Goal: Information Seeking & Learning: Learn about a topic

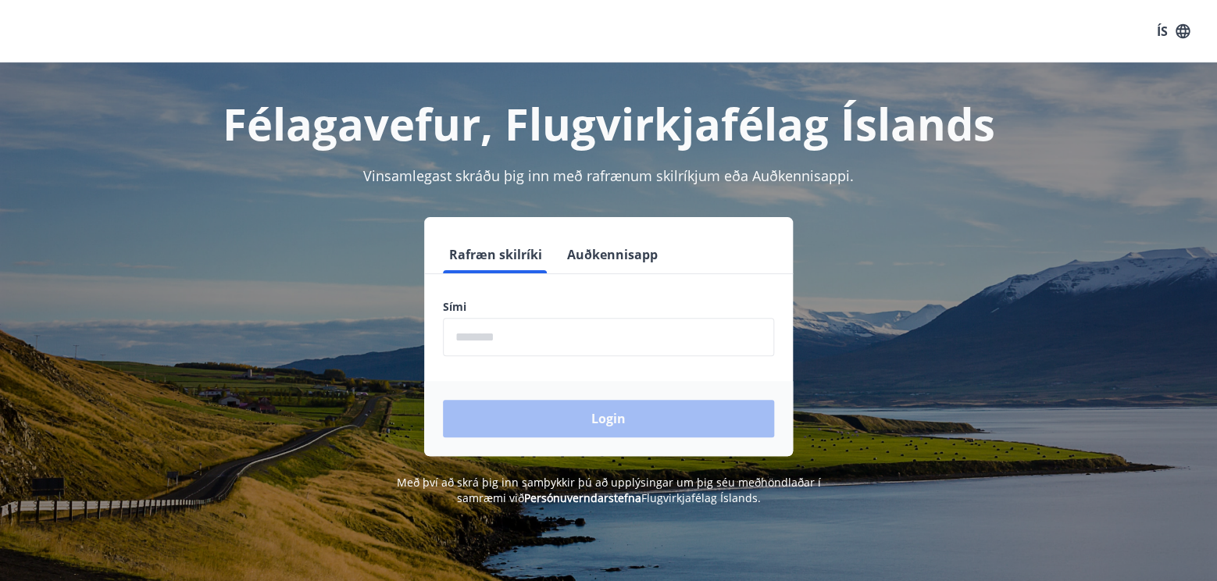
click at [469, 334] on input "phone" at bounding box center [608, 337] width 331 height 38
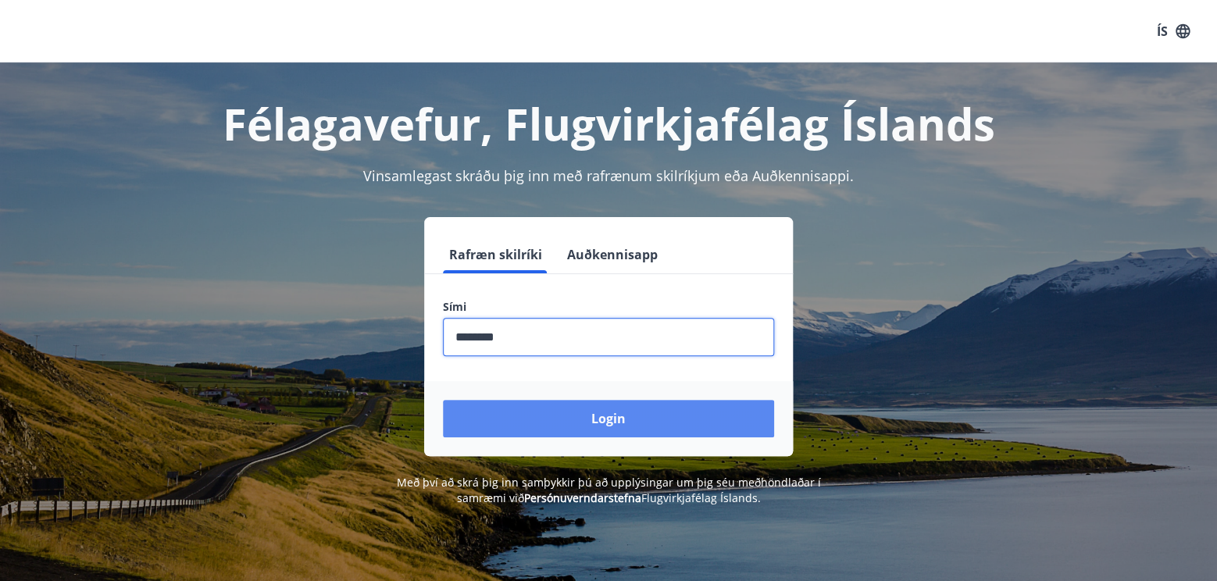
type input "********"
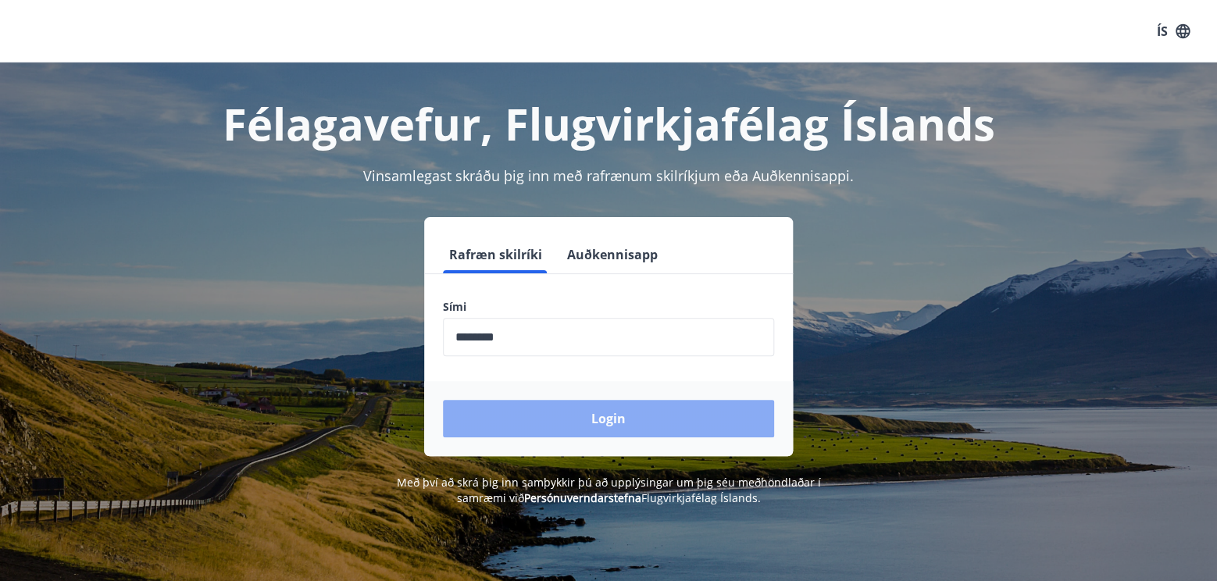
click at [501, 412] on button "Login" at bounding box center [608, 418] width 331 height 37
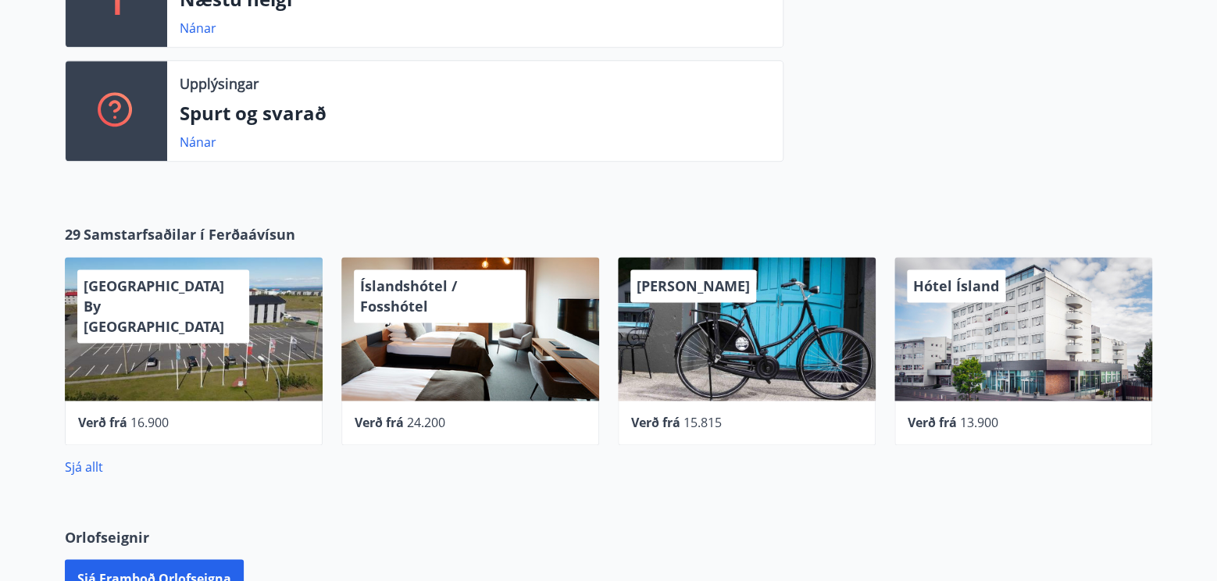
scroll to position [738, 0]
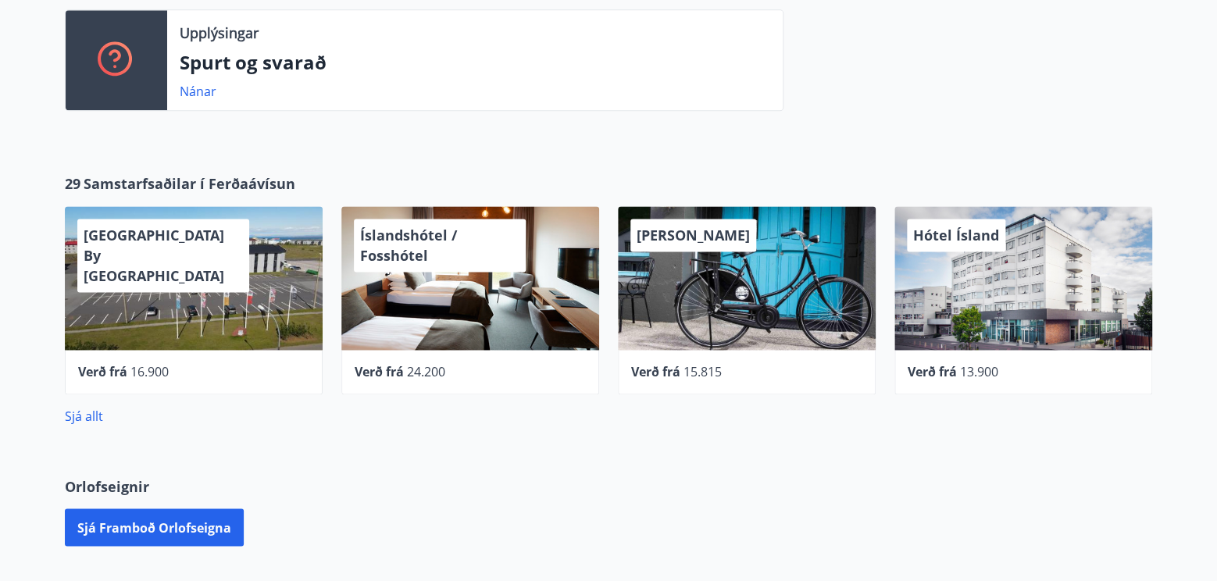
click at [985, 306] on div "Hótel Ísland" at bounding box center [1023, 278] width 258 height 144
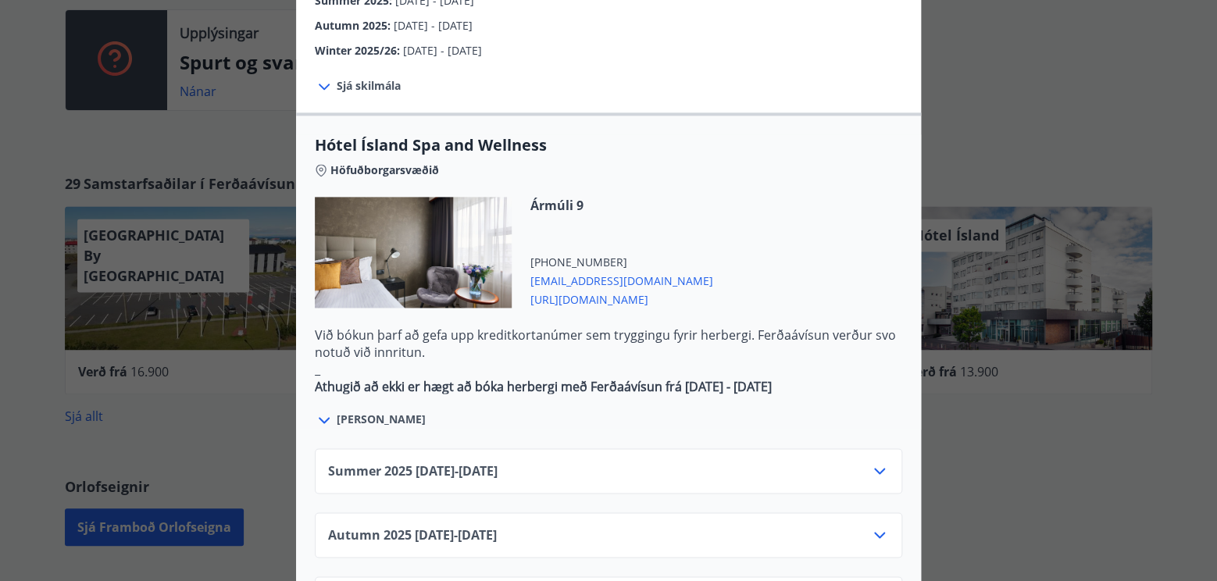
scroll to position [844, 0]
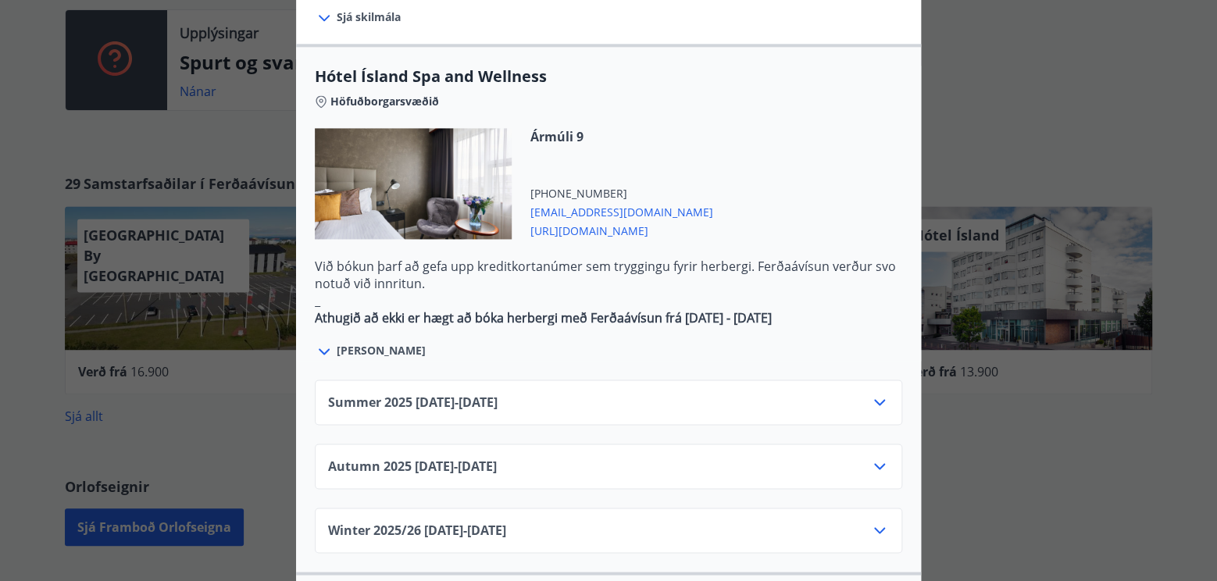
click at [881, 463] on icon at bounding box center [879, 466] width 11 height 6
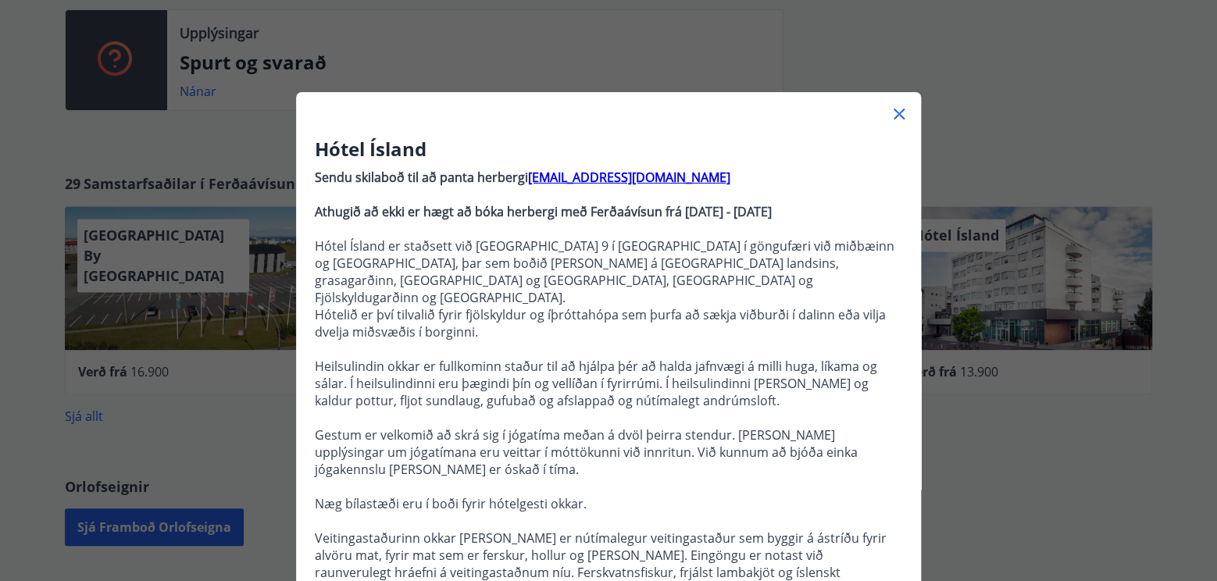
scroll to position [0, 0]
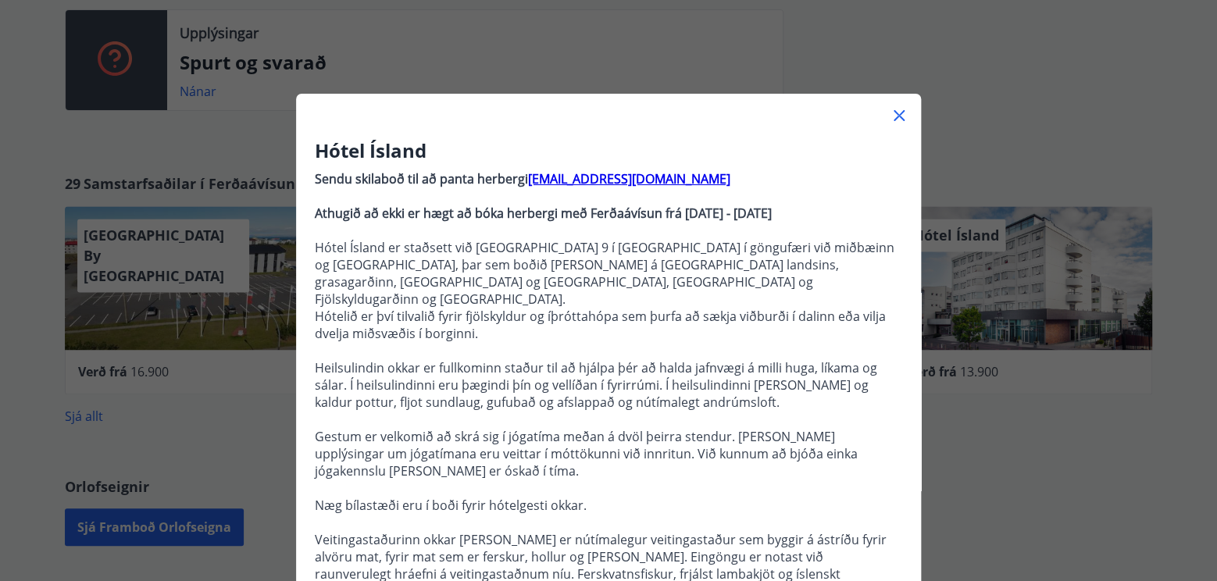
click at [897, 116] on icon at bounding box center [899, 115] width 19 height 19
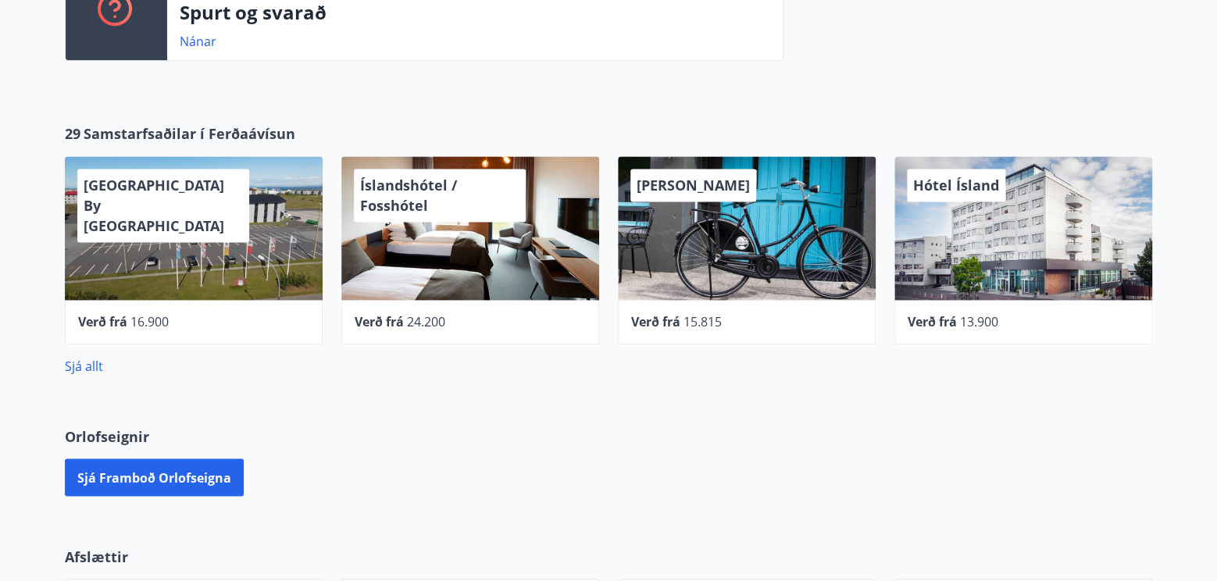
scroll to position [820, 0]
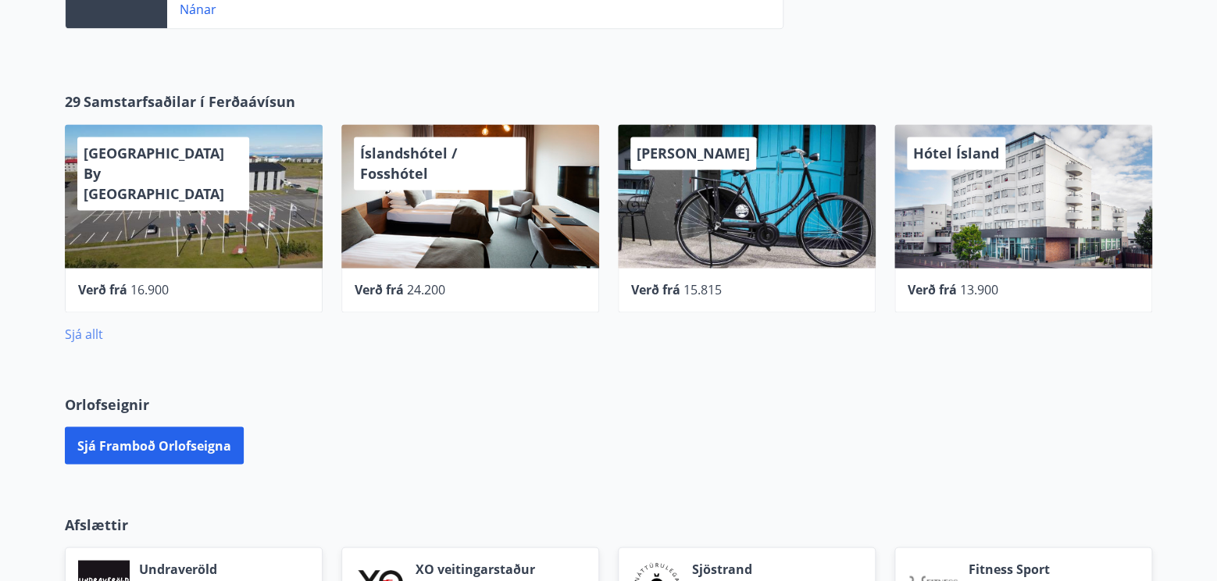
click at [92, 341] on link "Sjá allt" at bounding box center [84, 334] width 38 height 17
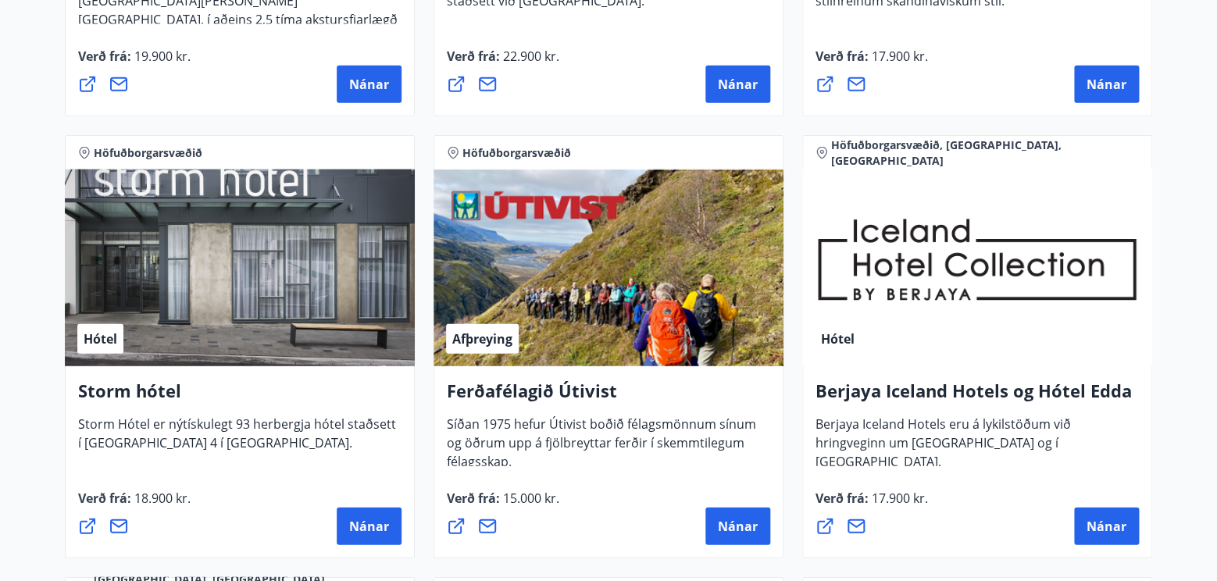
scroll to position [1536, 0]
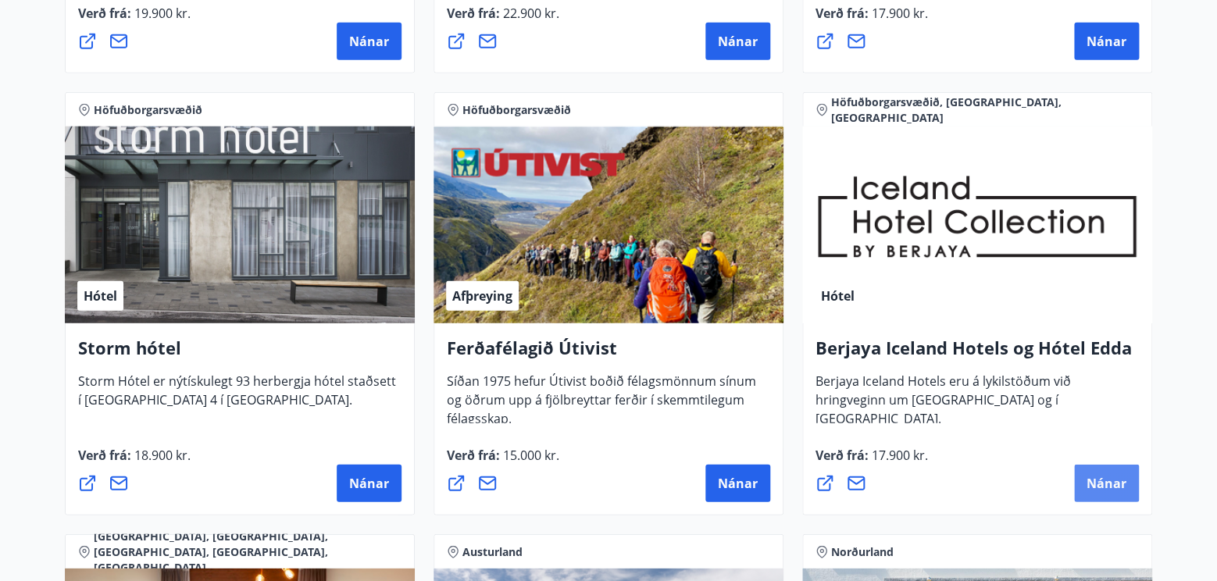
click at [1097, 478] on span "Nánar" at bounding box center [1106, 483] width 40 height 17
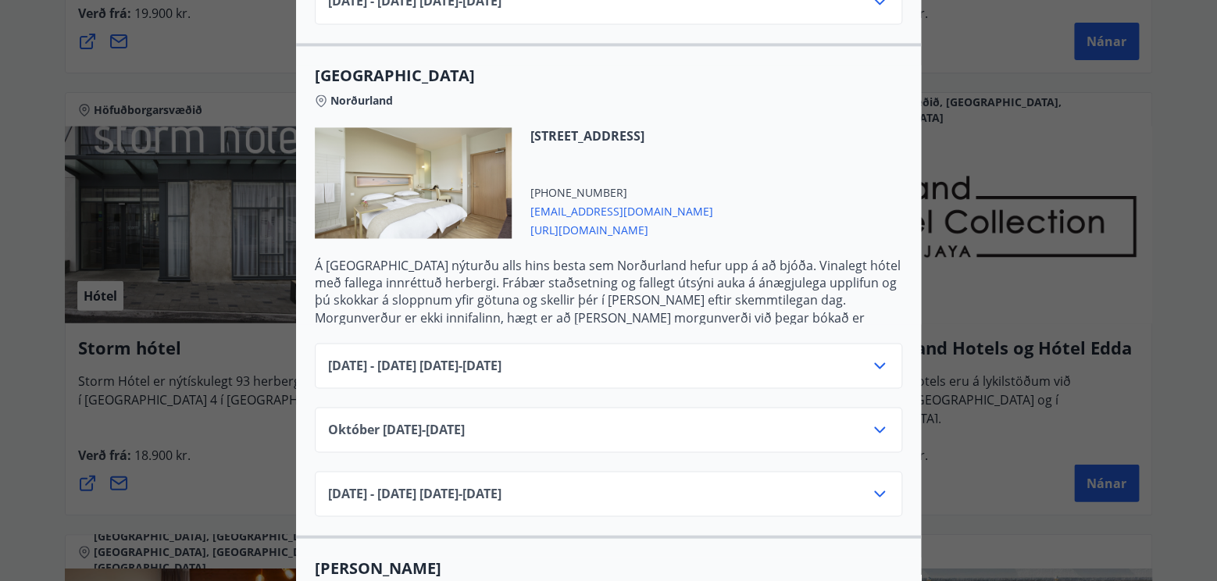
scroll to position [945, 0]
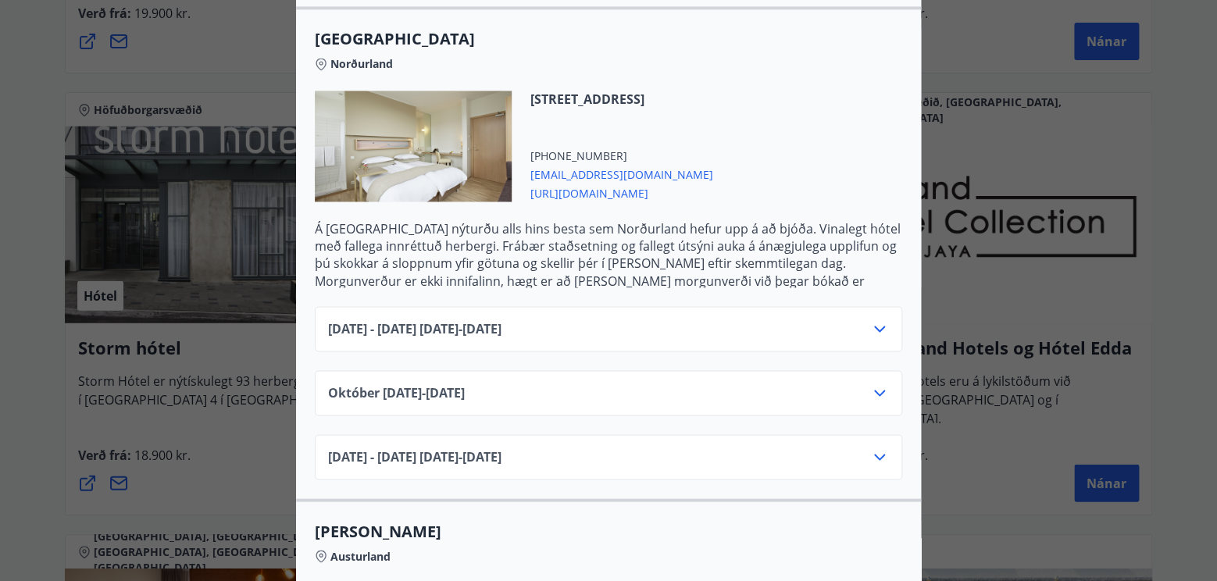
click at [879, 383] on icon at bounding box center [879, 392] width 19 height 19
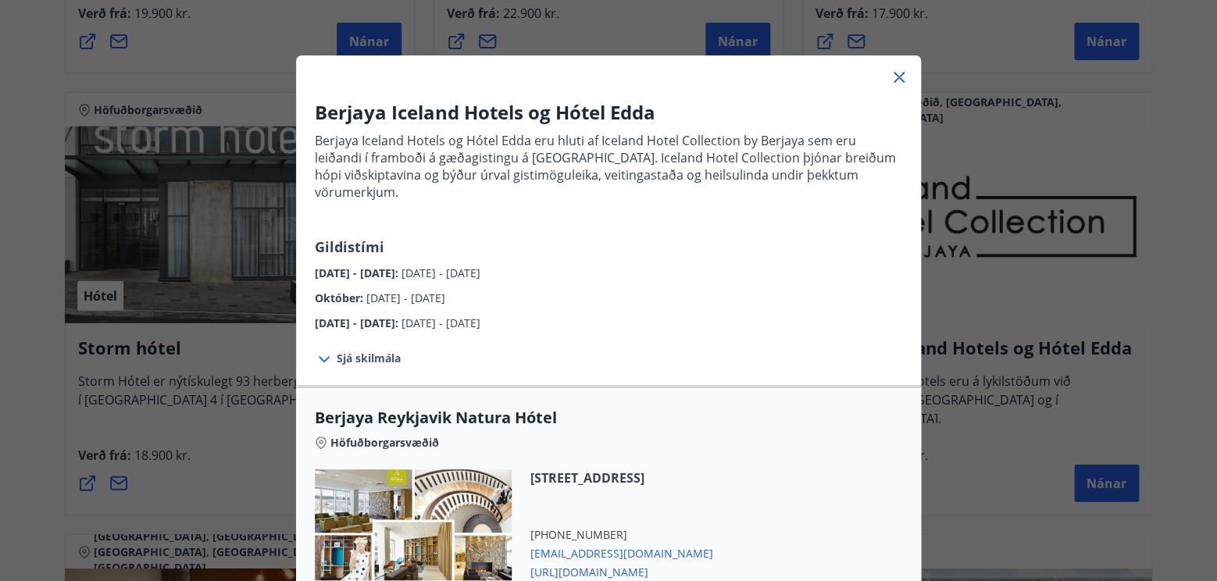
scroll to position [0, 0]
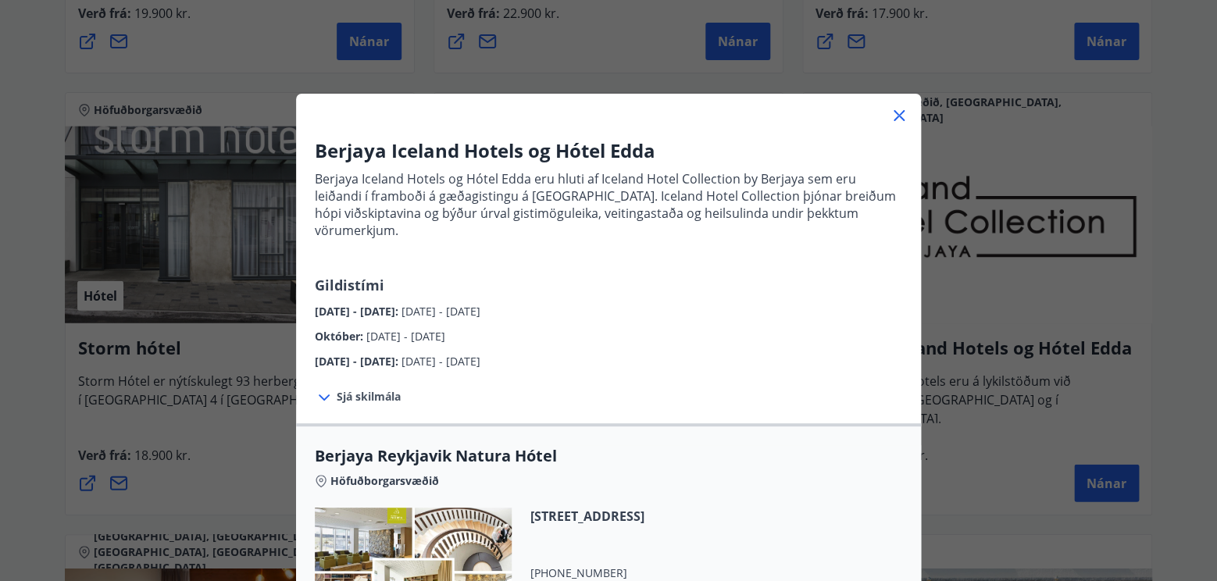
click at [901, 114] on icon at bounding box center [899, 115] width 11 height 11
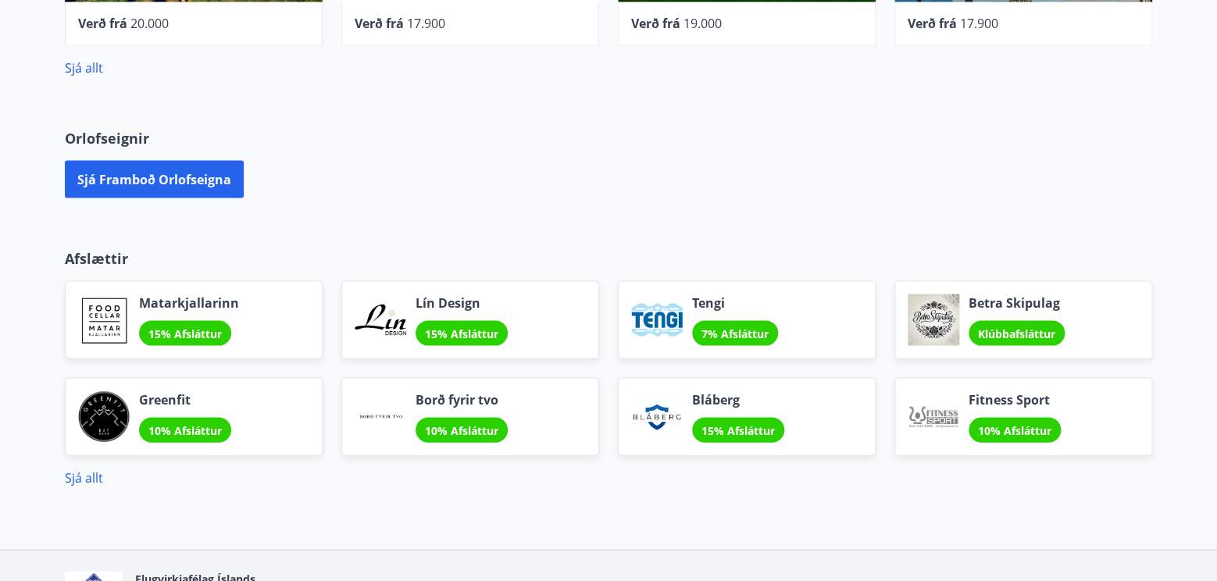
scroll to position [1126, 0]
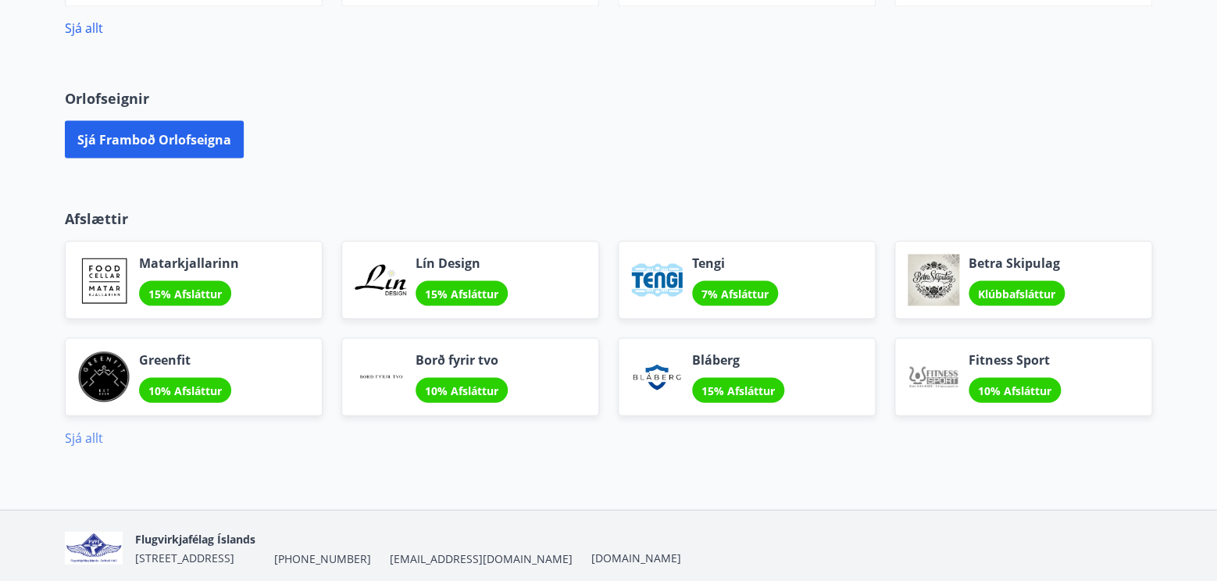
click at [95, 437] on link "Sjá allt" at bounding box center [84, 437] width 38 height 17
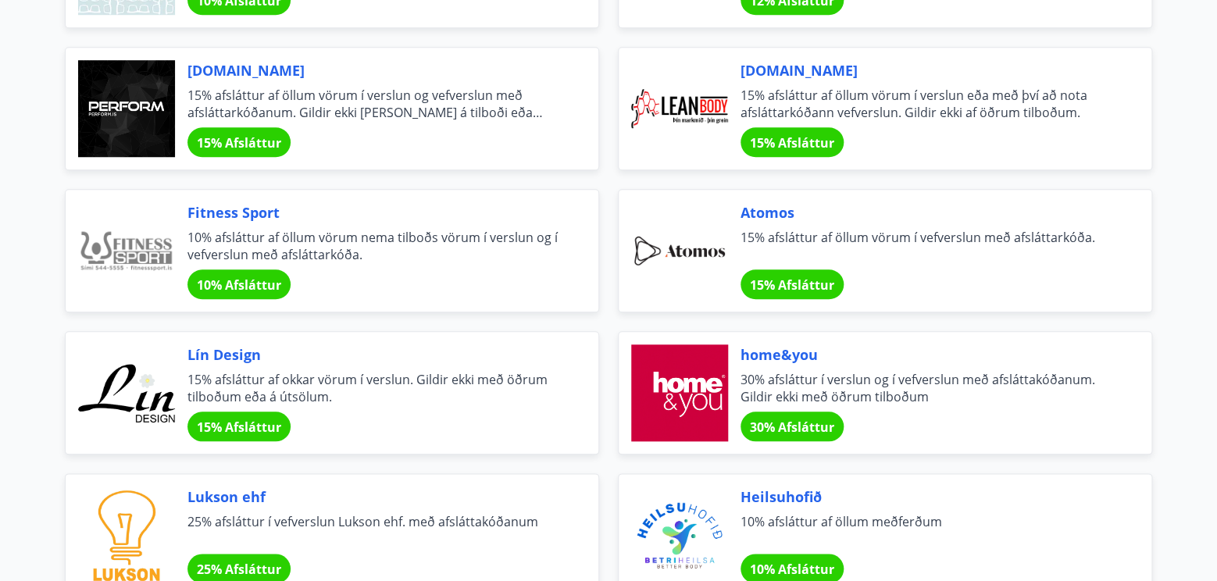
scroll to position [492, 0]
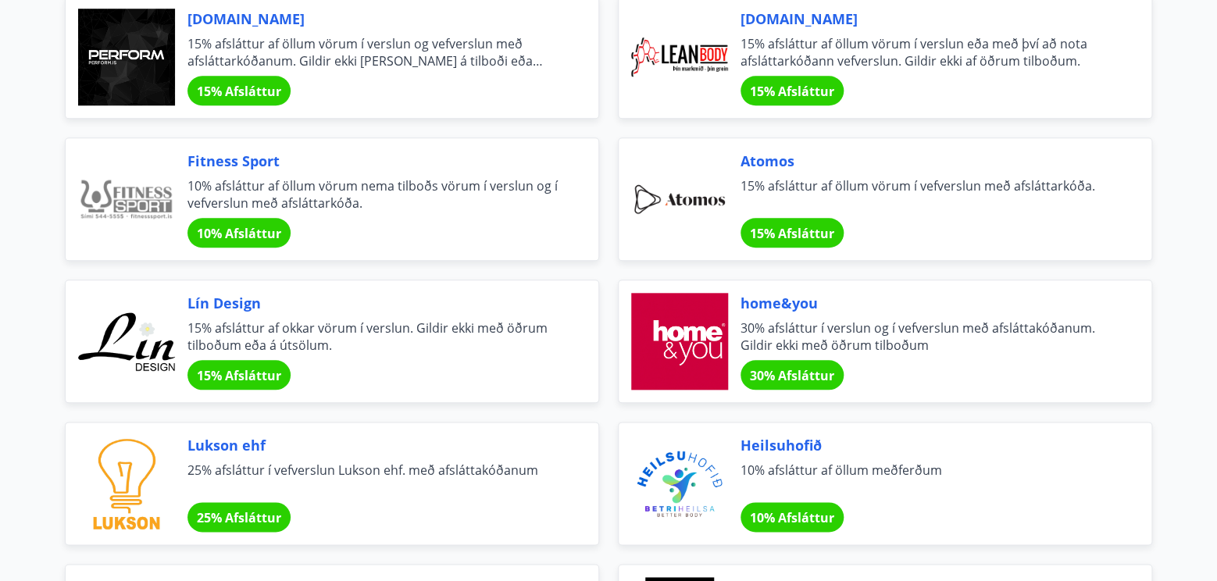
click at [250, 376] on span "15% Afsláttur" at bounding box center [239, 375] width 84 height 17
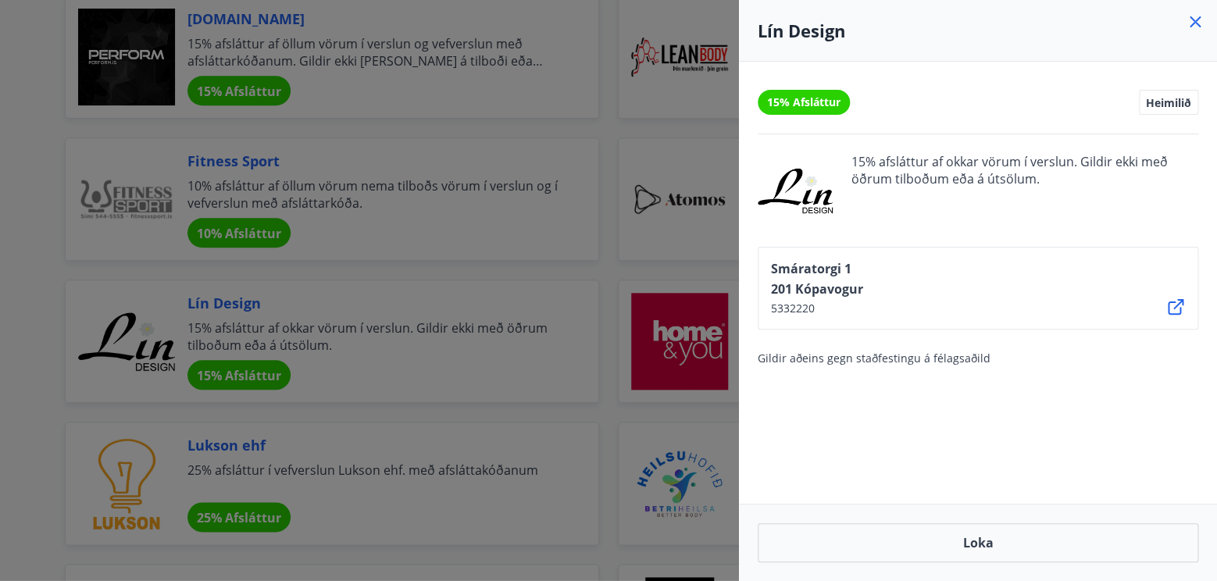
click at [234, 310] on div at bounding box center [608, 290] width 1217 height 581
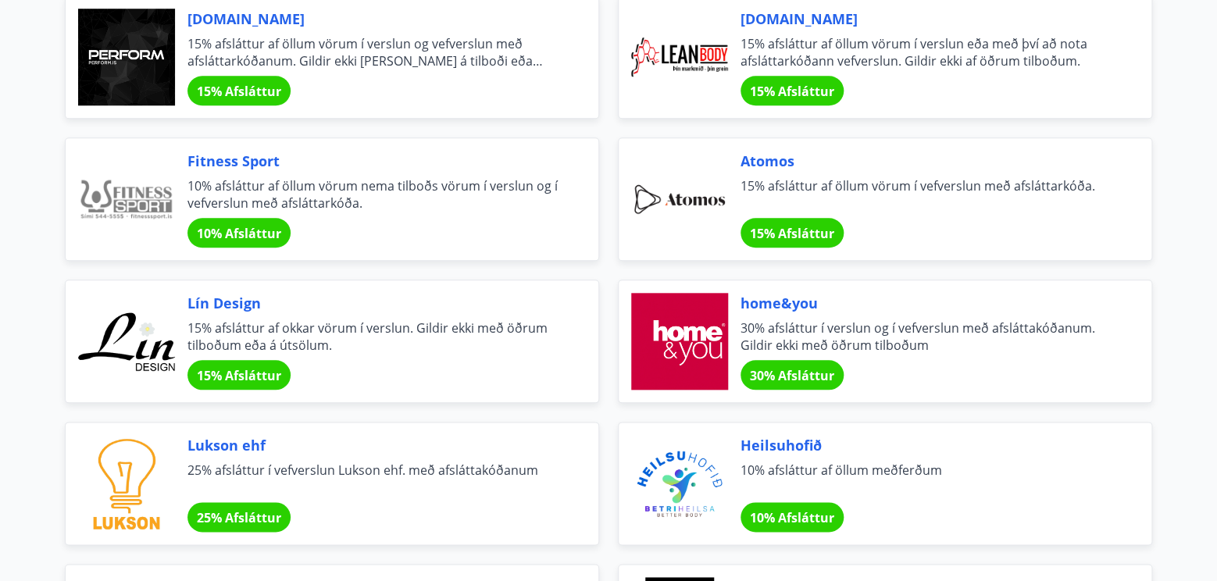
click at [273, 307] on span "Lín Design" at bounding box center [373, 303] width 373 height 20
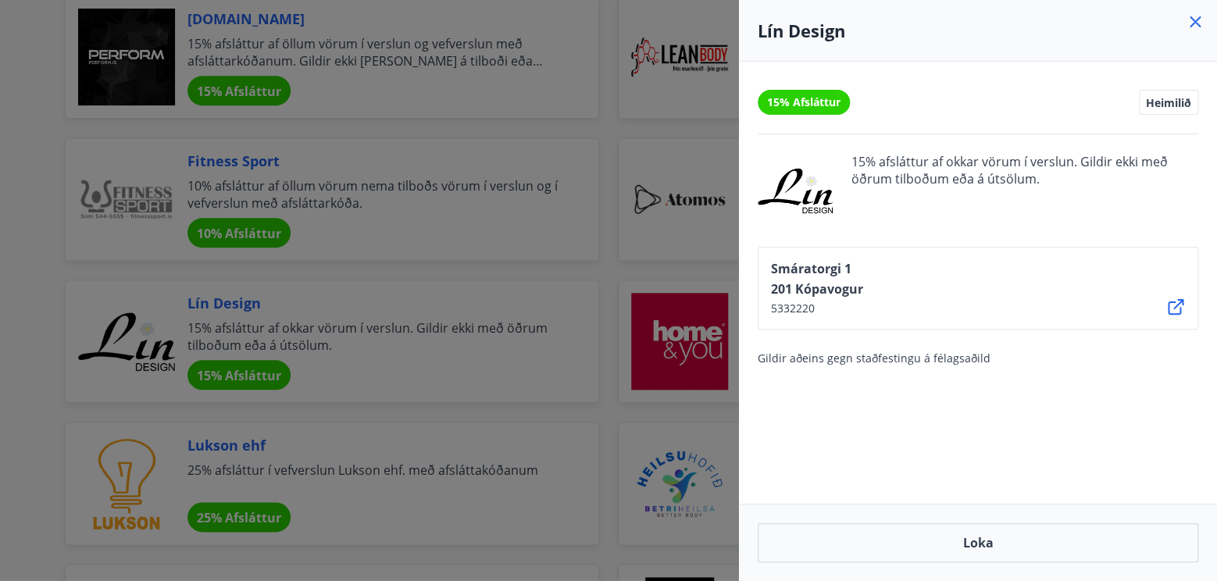
click at [244, 306] on div at bounding box center [608, 290] width 1217 height 581
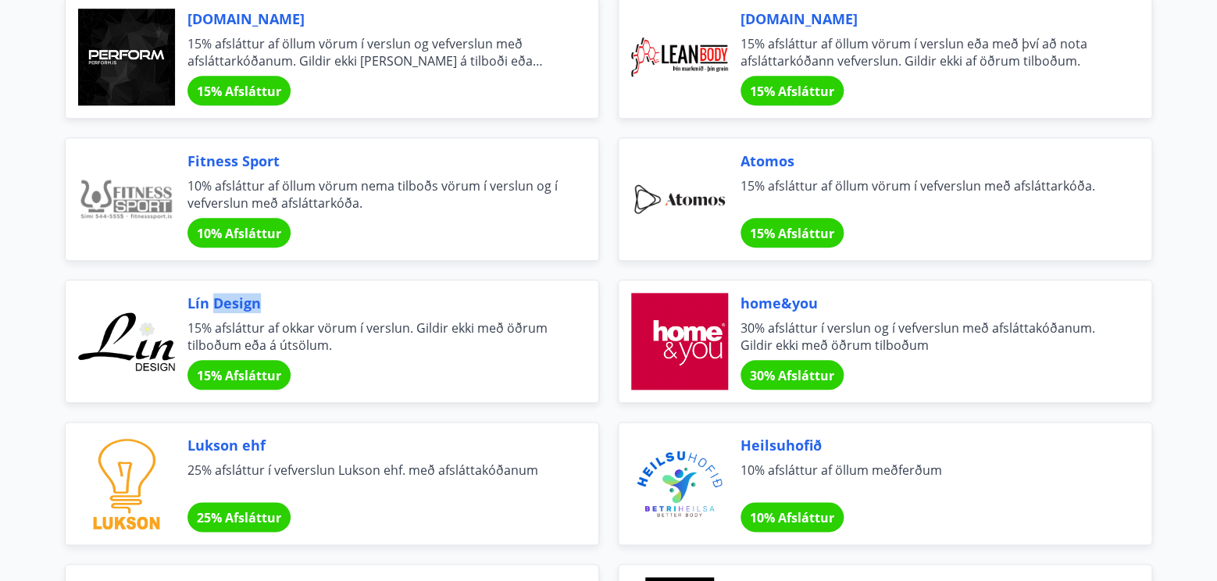
click at [244, 306] on span "Lín Design" at bounding box center [373, 303] width 373 height 20
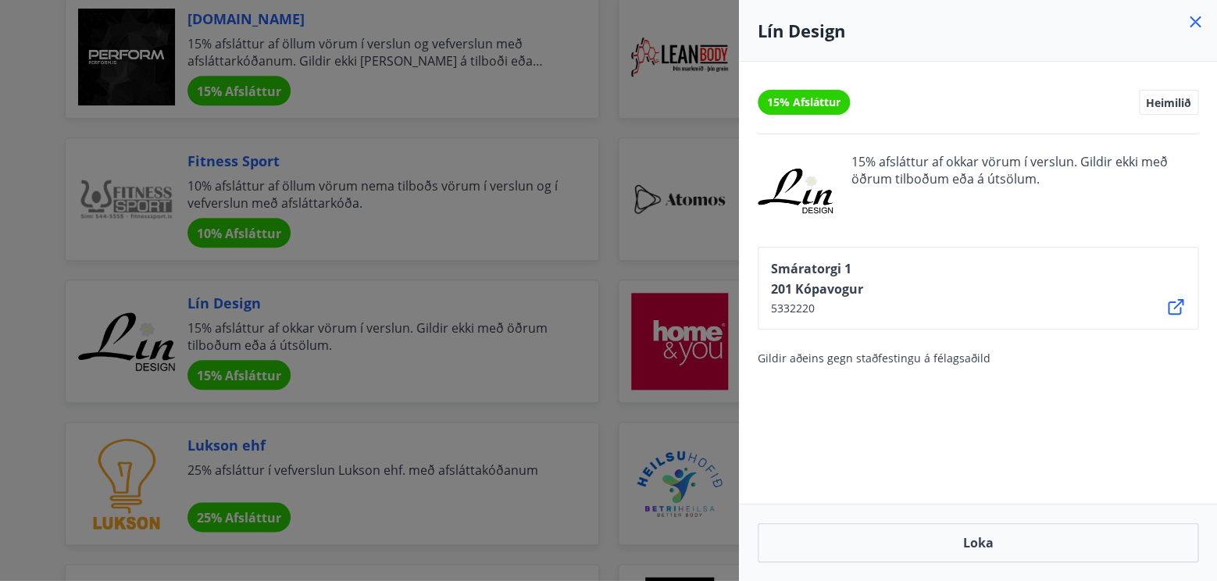
click at [1198, 21] on icon at bounding box center [1195, 21] width 19 height 19
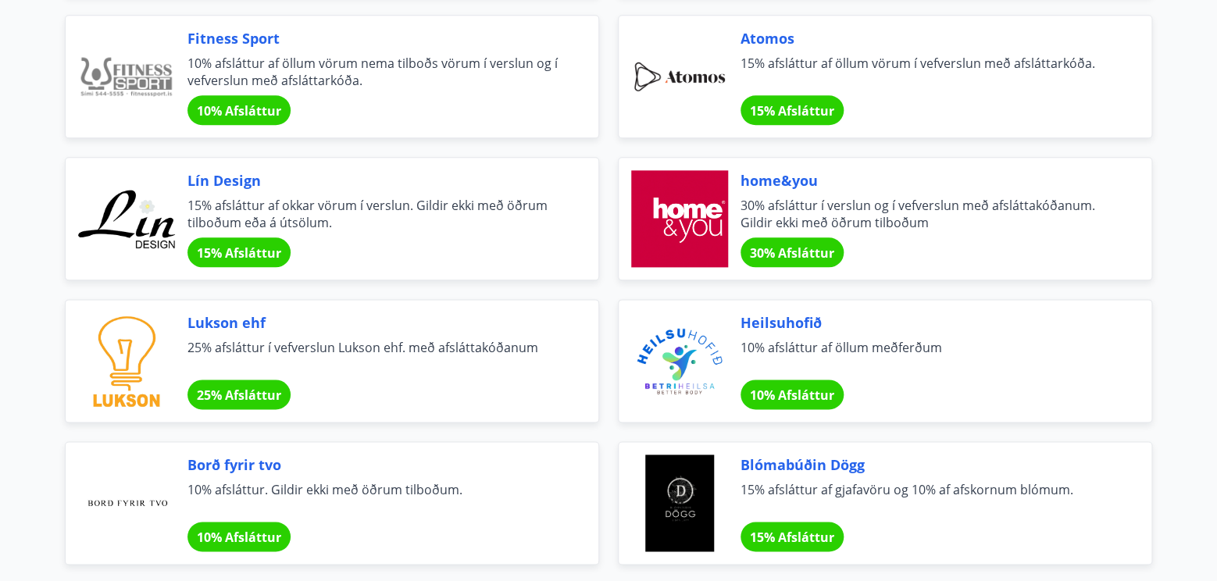
scroll to position [656, 0]
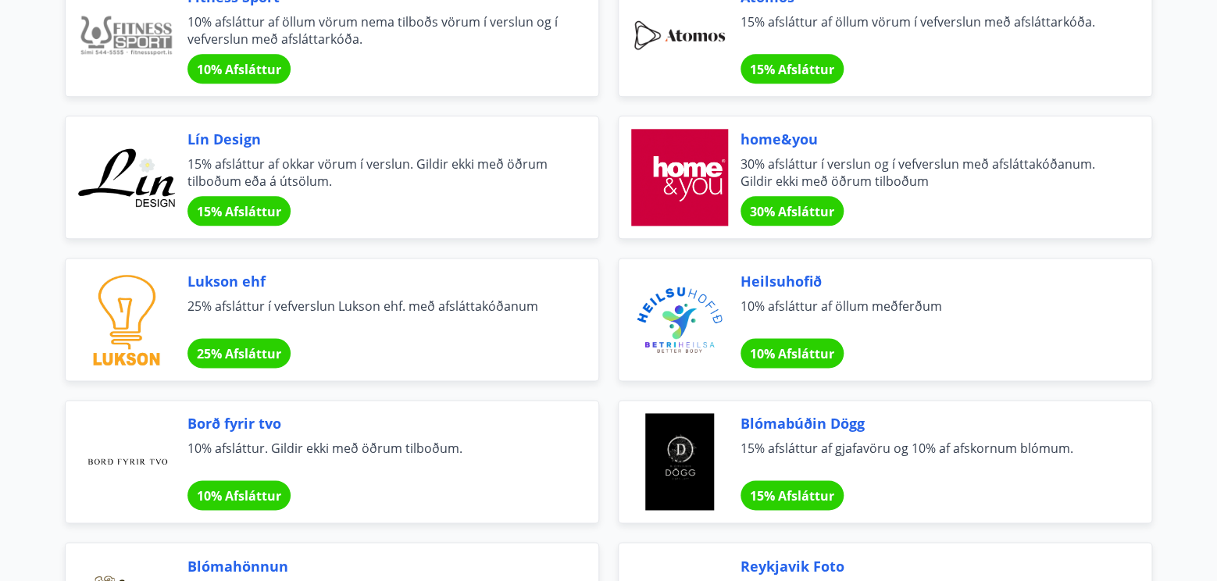
click at [744, 291] on div "Heilsuhofið 10% afsláttur af öllum meðferðum 10% Afsláttur" at bounding box center [926, 319] width 373 height 97
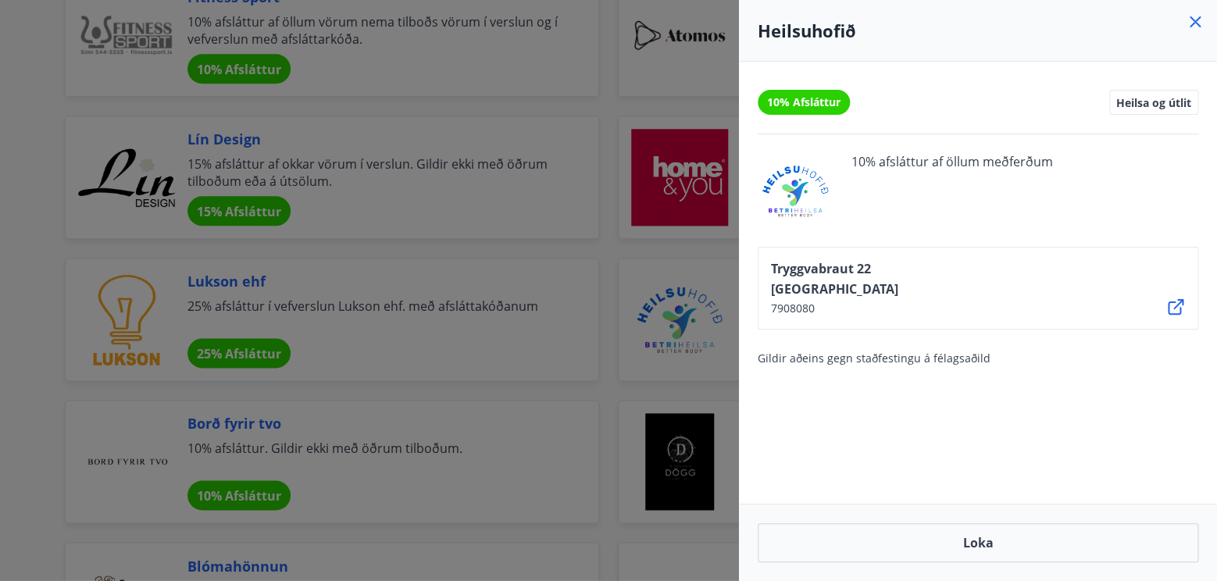
click at [1190, 19] on icon at bounding box center [1195, 21] width 19 height 19
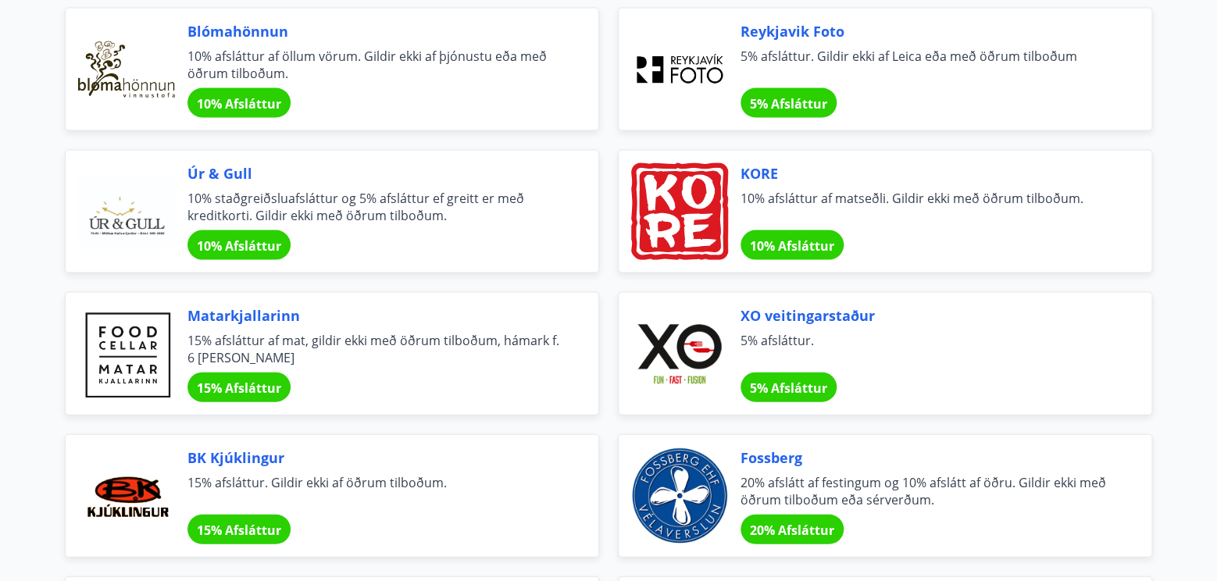
scroll to position [1312, 0]
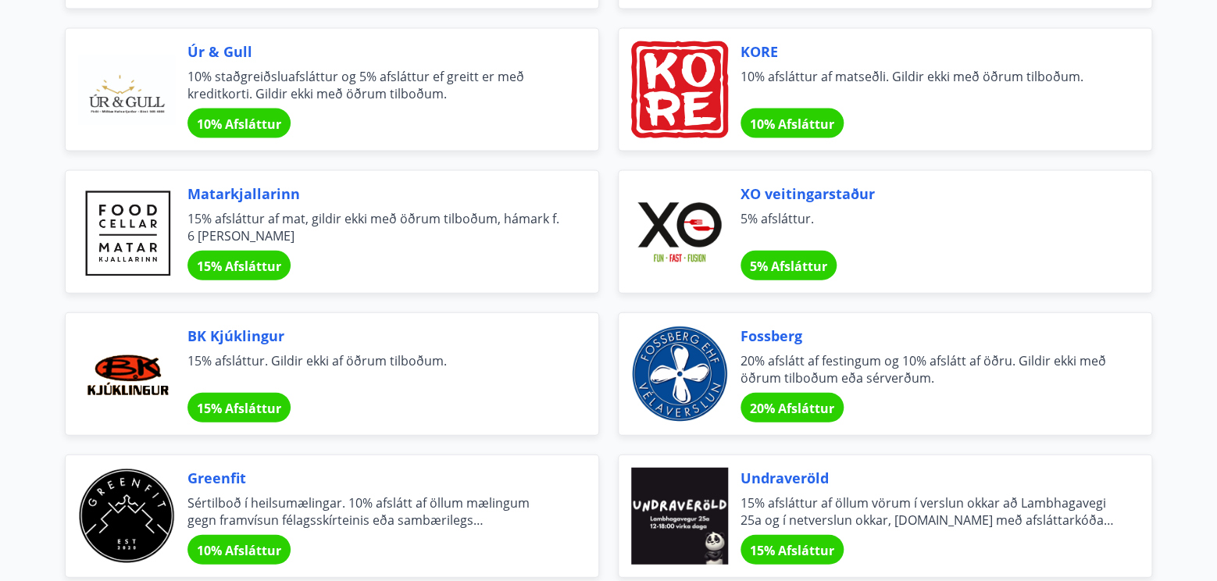
click at [237, 262] on span "15% Afsláttur" at bounding box center [239, 266] width 84 height 17
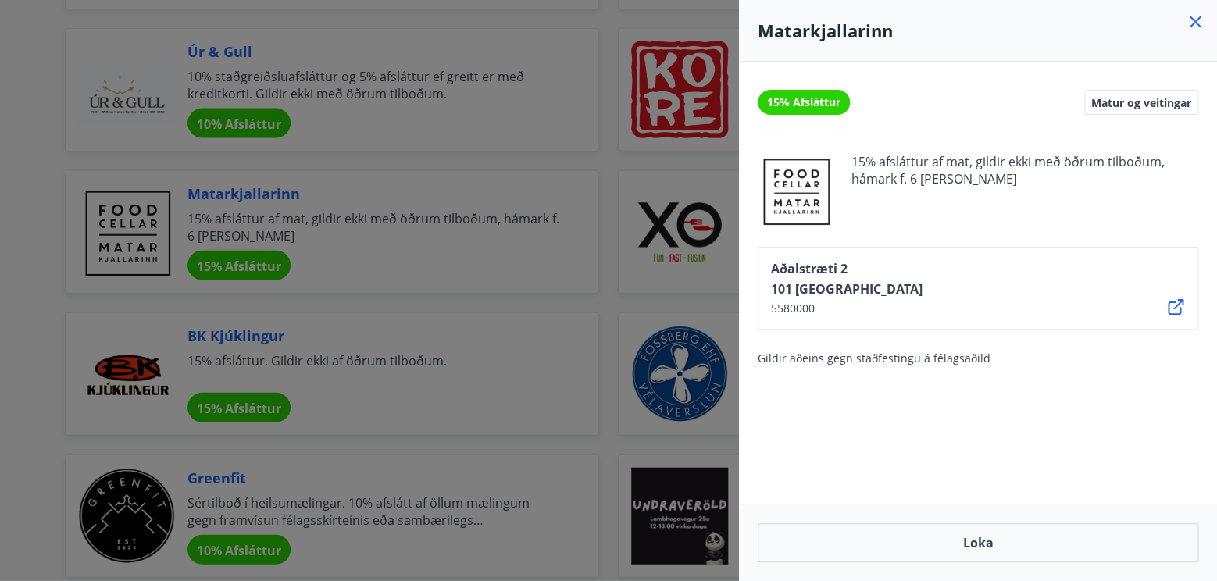
click at [237, 262] on div at bounding box center [608, 290] width 1217 height 581
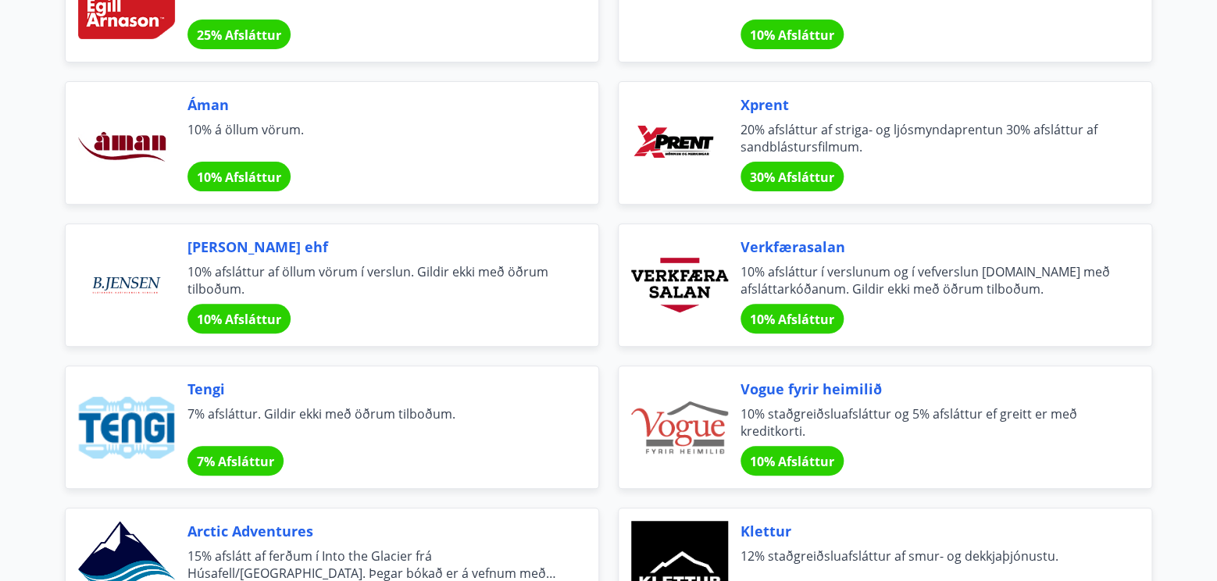
scroll to position [2542, 0]
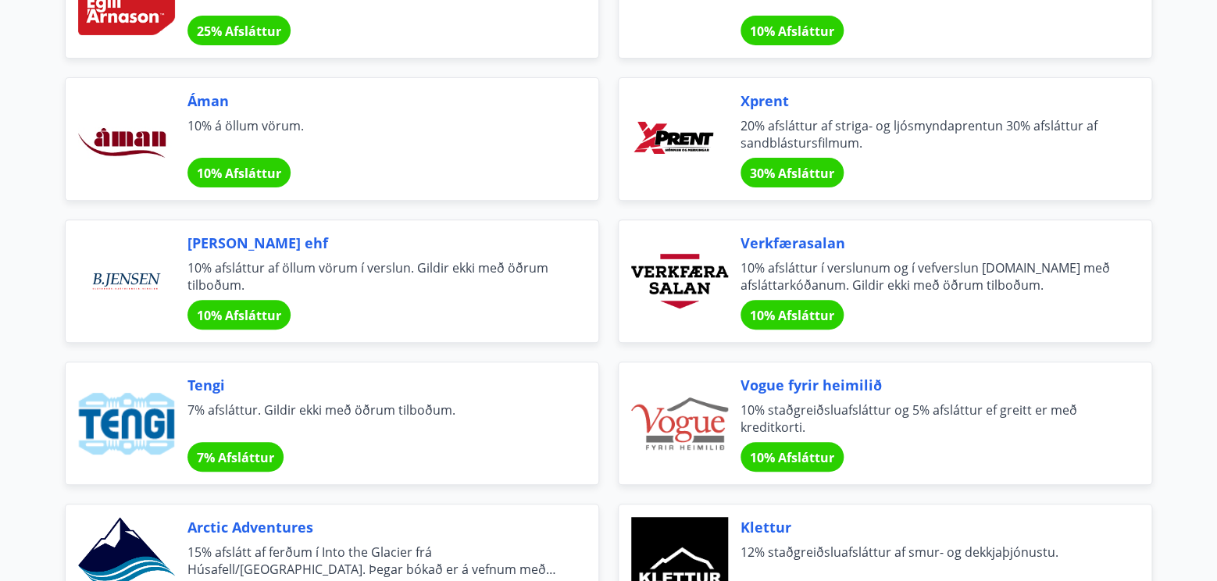
click at [205, 234] on span "[PERSON_NAME] ehf" at bounding box center [373, 243] width 373 height 20
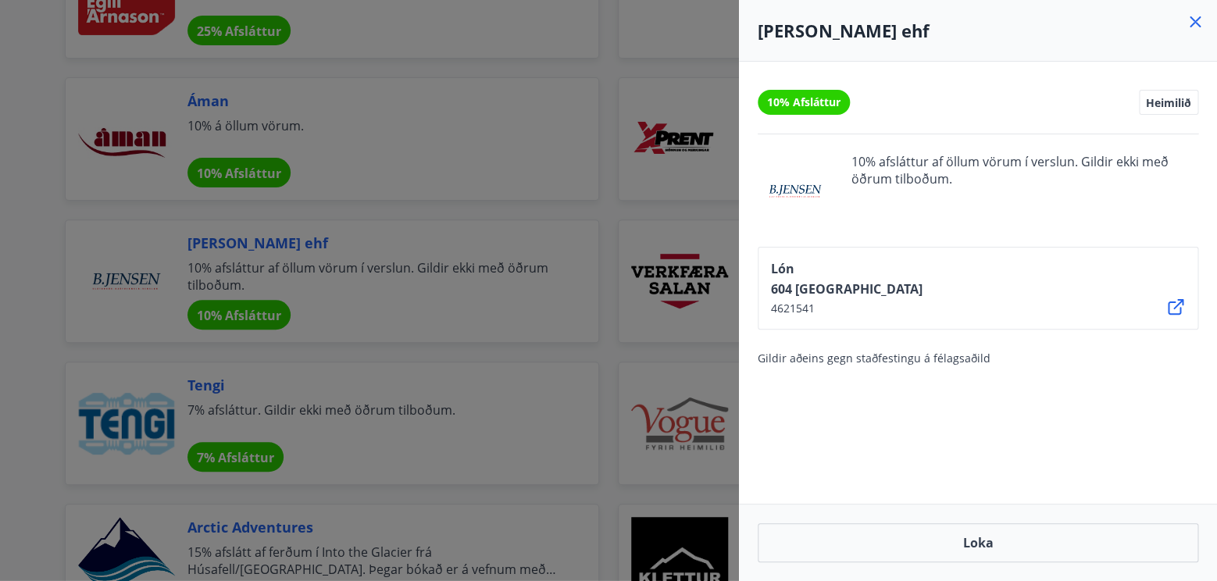
click at [205, 234] on div at bounding box center [608, 290] width 1217 height 581
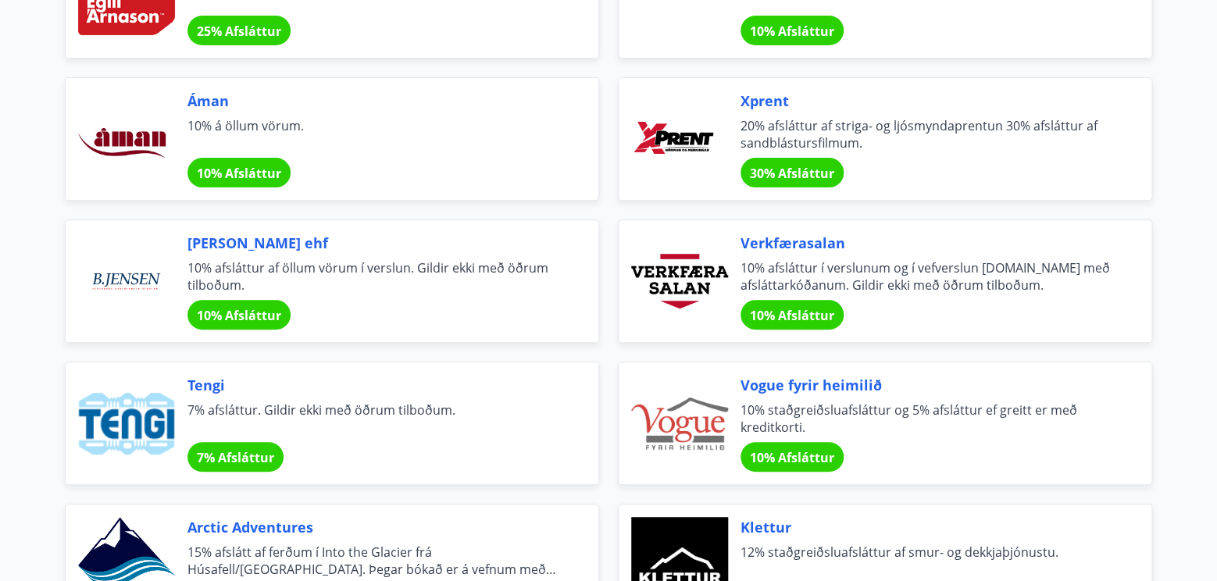
click at [716, 257] on div at bounding box center [679, 281] width 97 height 97
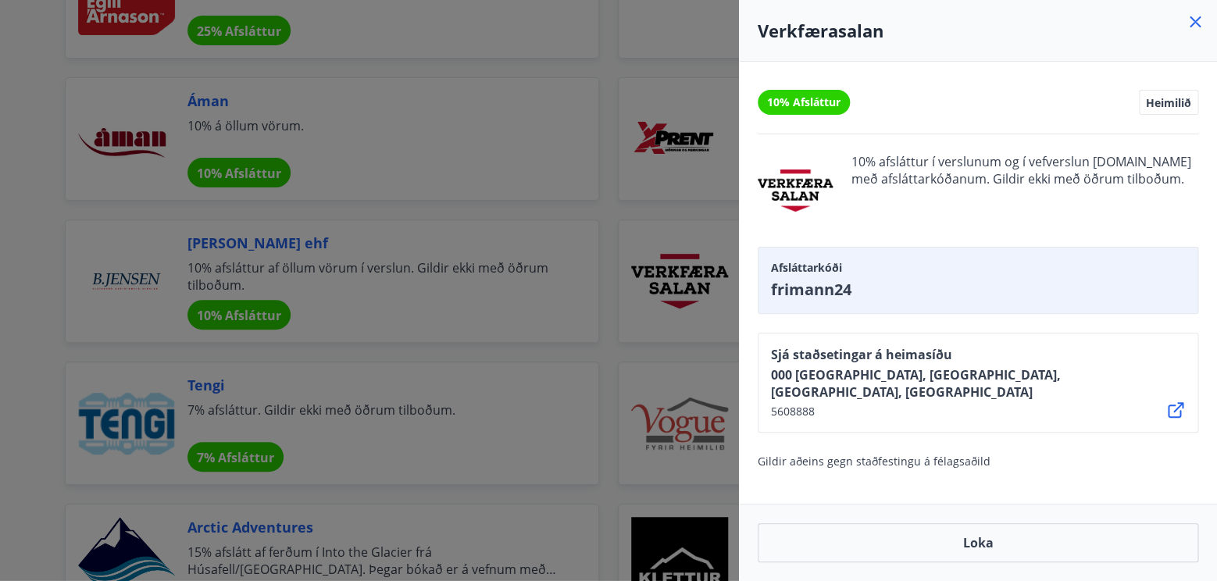
click at [817, 273] on span "Afsláttarkóði" at bounding box center [978, 268] width 414 height 16
click at [802, 202] on div at bounding box center [795, 190] width 75 height 75
click at [1197, 24] on icon at bounding box center [1195, 21] width 11 height 11
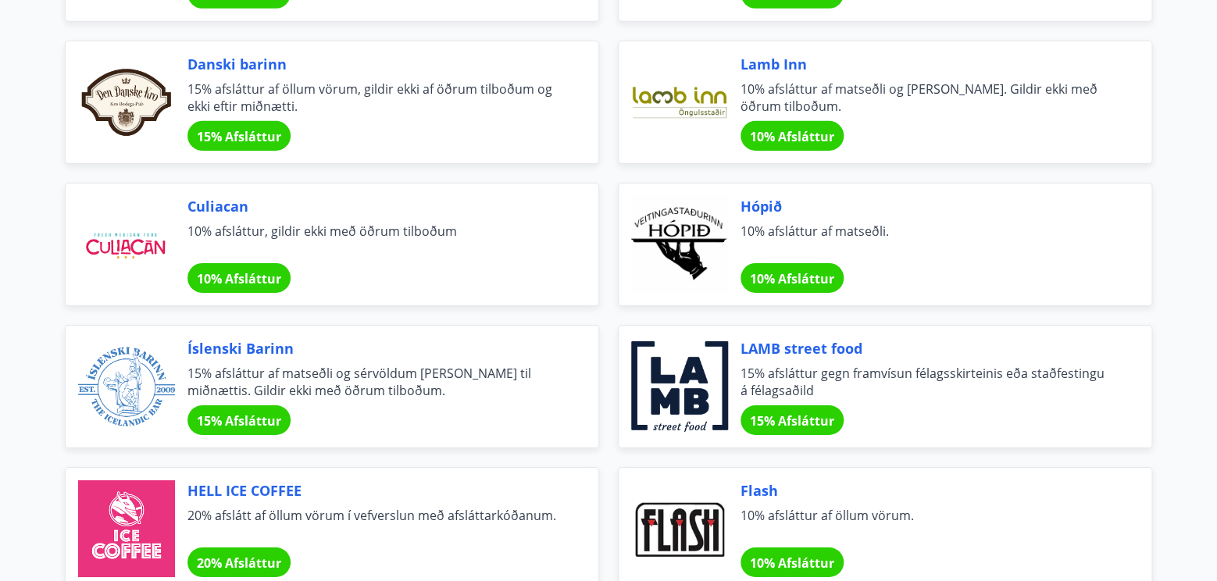
scroll to position [4428, 0]
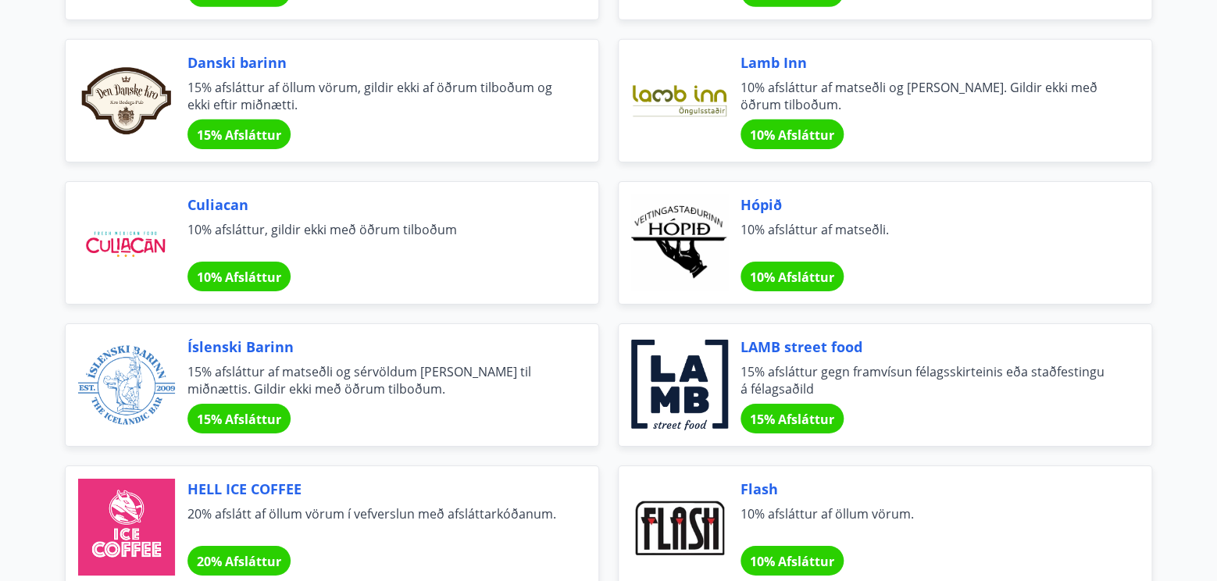
click at [772, 221] on span "10% afsláttur af matseðli." at bounding box center [926, 238] width 373 height 34
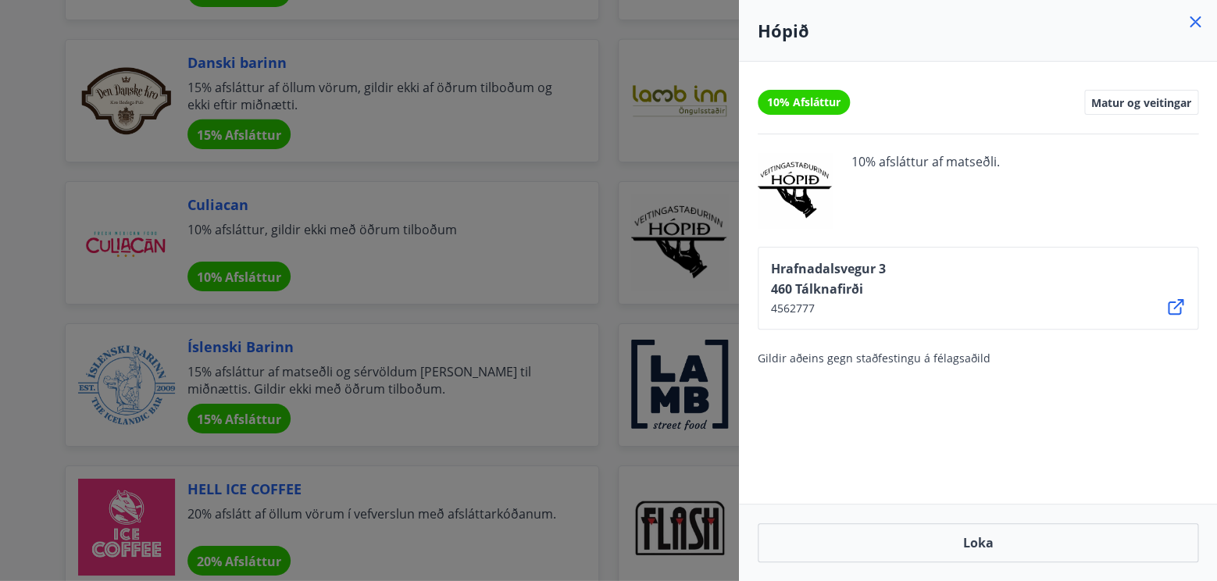
click at [511, 241] on div at bounding box center [608, 290] width 1217 height 581
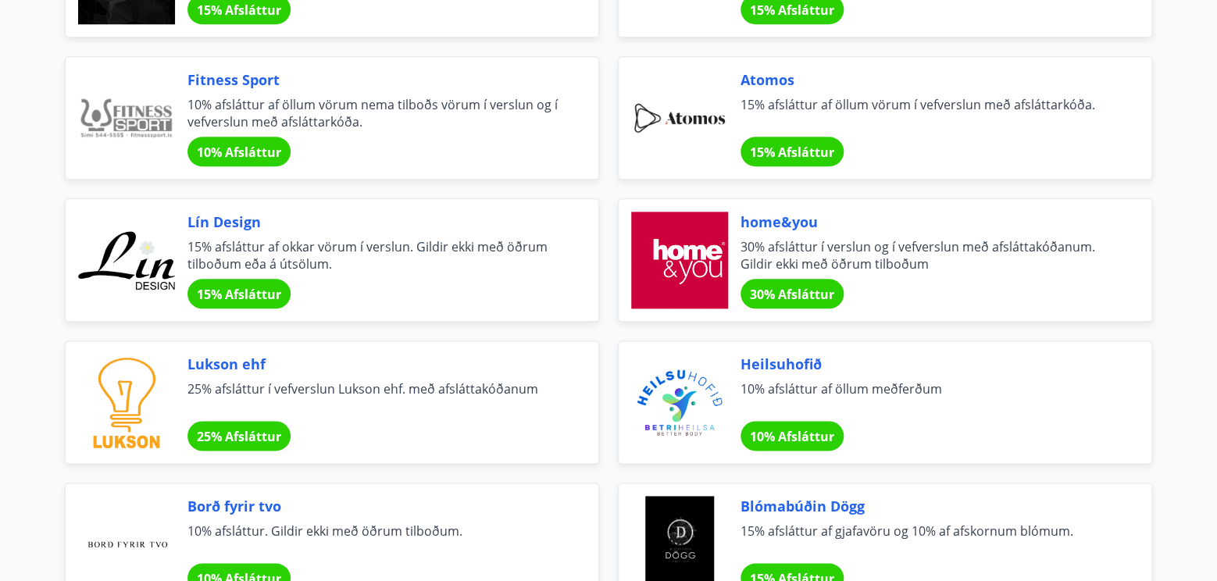
scroll to position [655, 0]
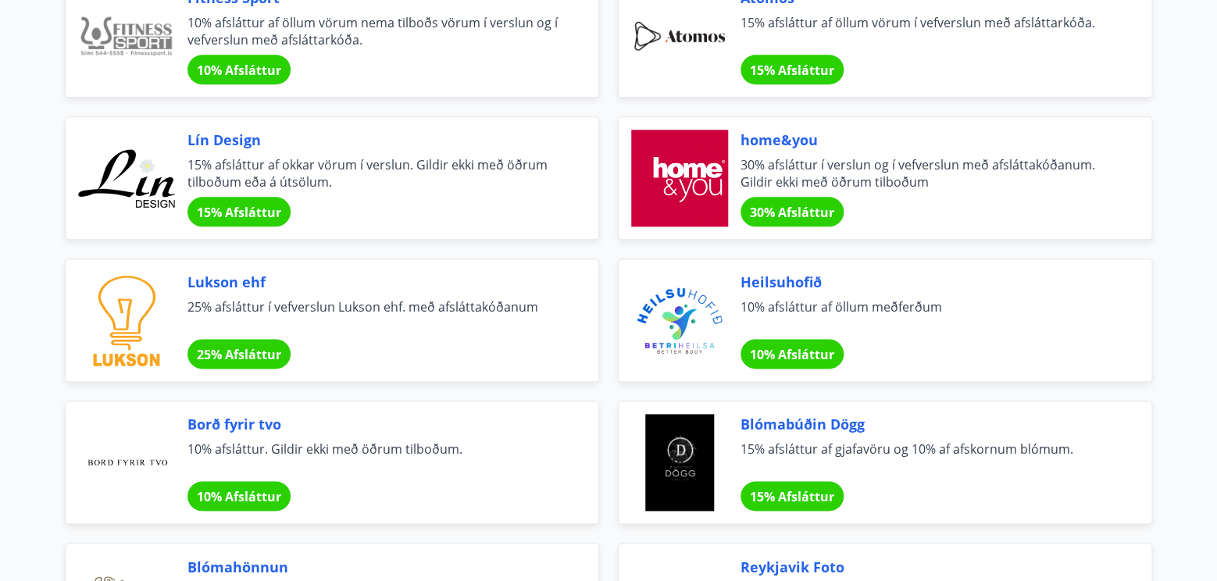
click at [294, 428] on span "Borð fyrir tvo" at bounding box center [373, 424] width 373 height 20
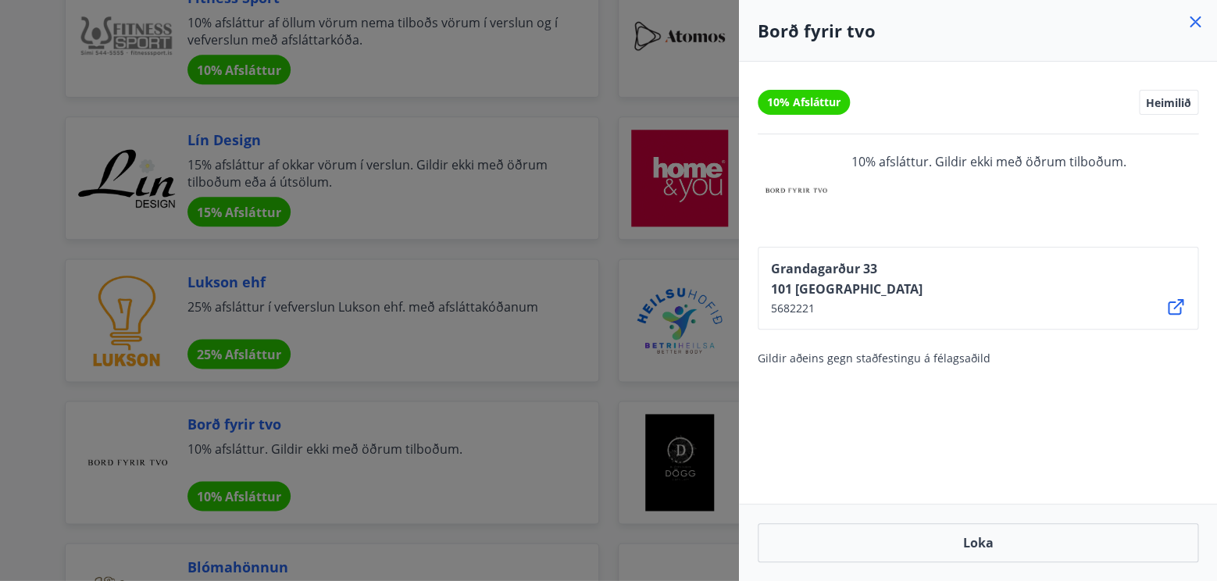
click at [294, 428] on div at bounding box center [608, 290] width 1217 height 581
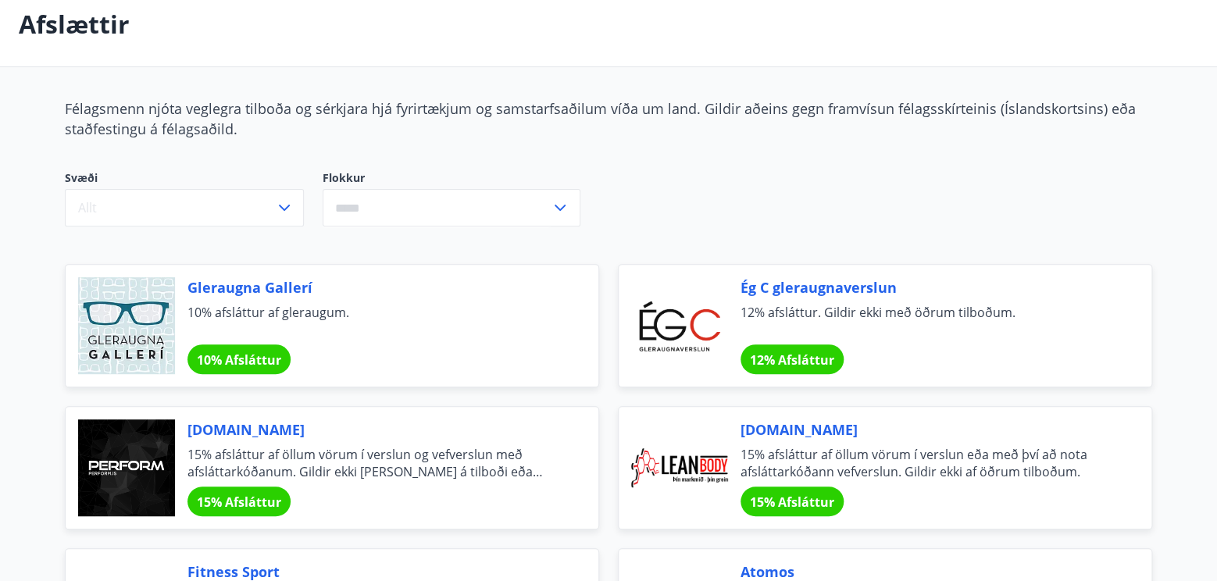
scroll to position [0, 0]
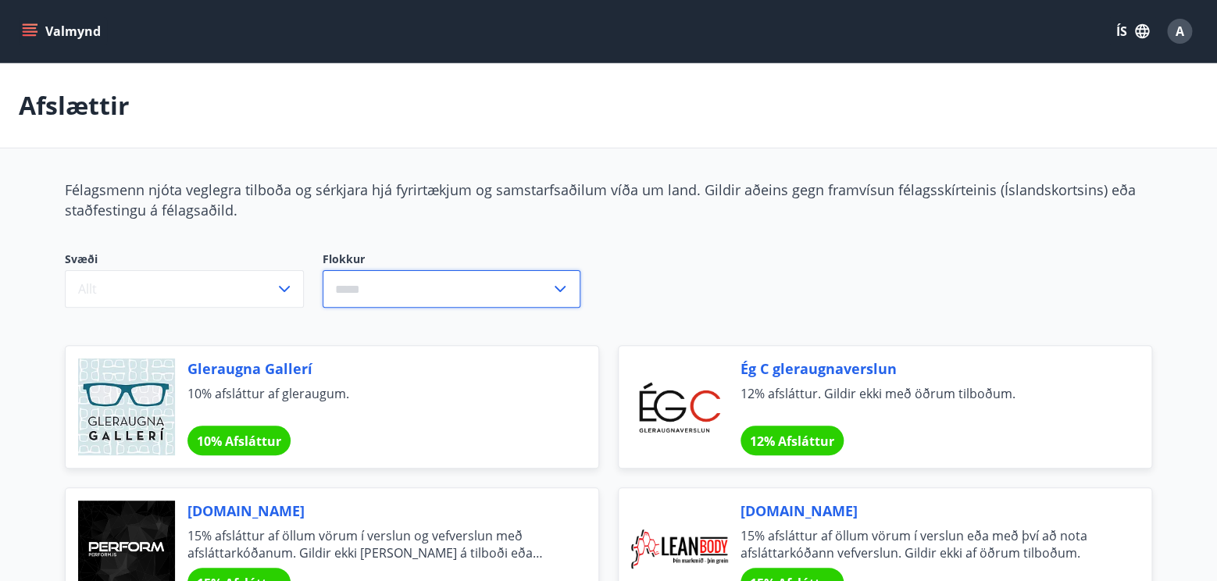
click at [357, 285] on input "text" at bounding box center [437, 289] width 228 height 38
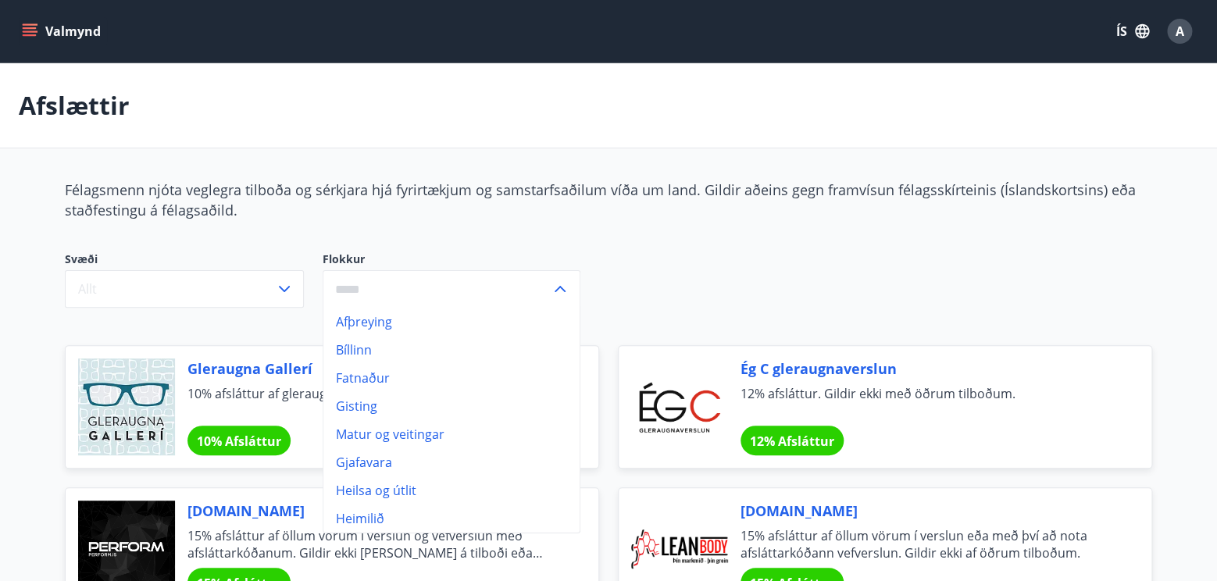
click at [366, 341] on li "Bíllinn" at bounding box center [451, 350] width 256 height 28
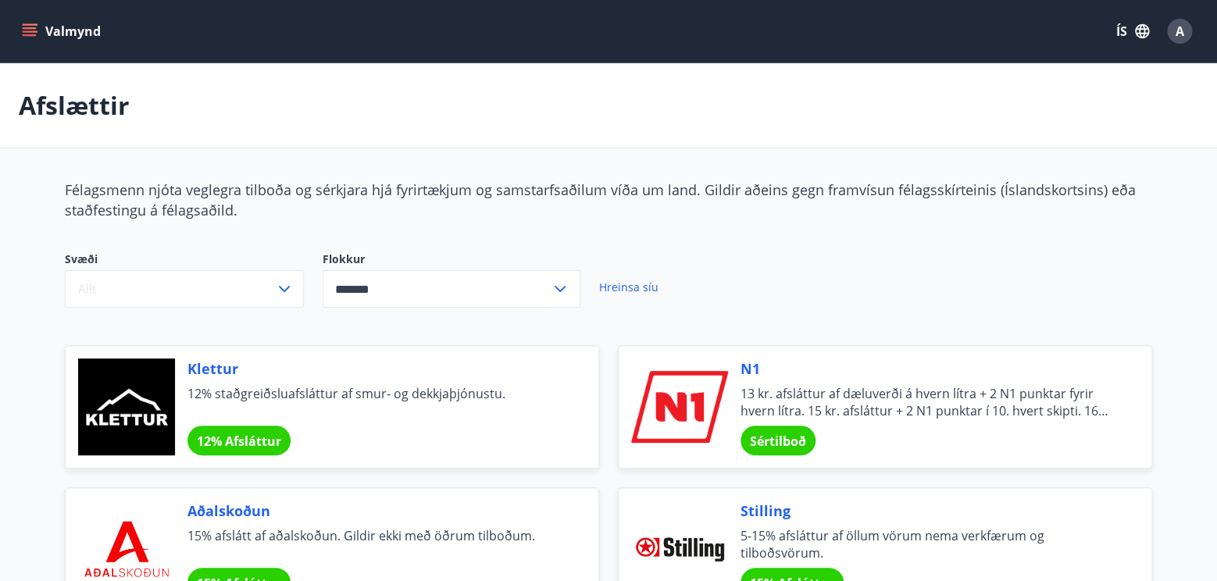
type input "*******"
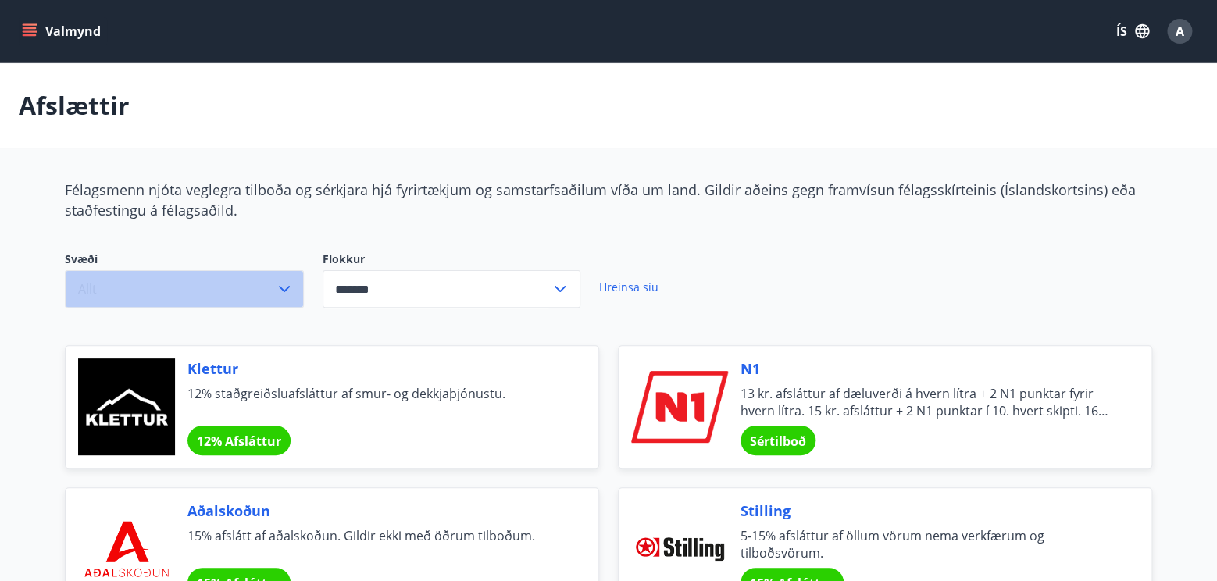
click at [282, 289] on icon "button" at bounding box center [284, 289] width 11 height 6
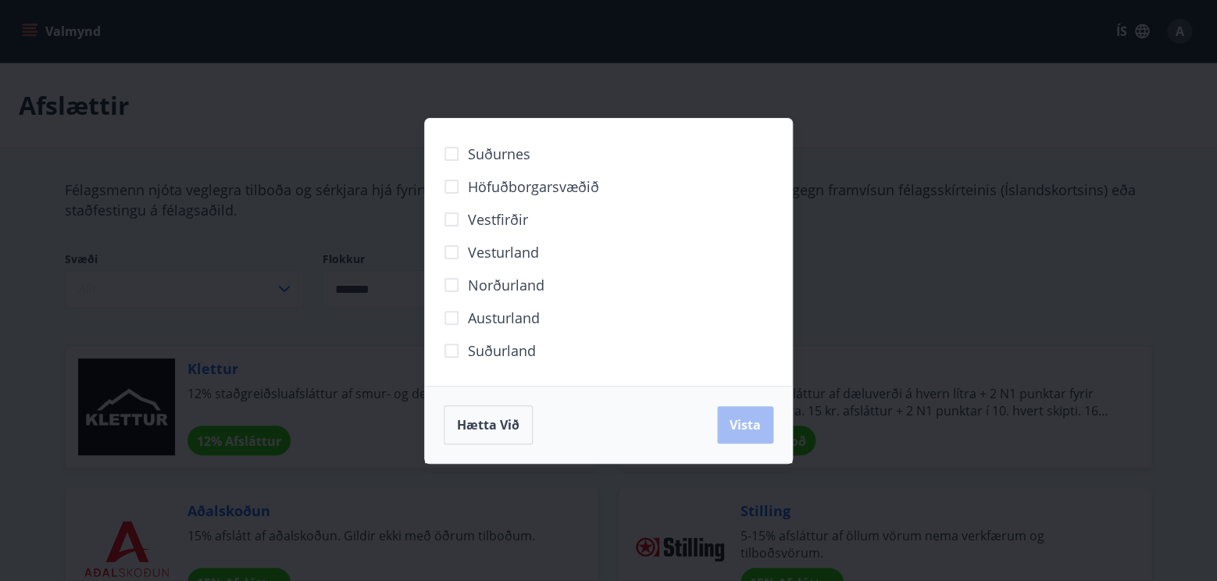
click at [839, 134] on div "Suðurnes Höfuðborgarsvæðið [GEOGRAPHIC_DATA] [GEOGRAPHIC_DATA] Norðurland [GEOG…" at bounding box center [608, 290] width 1217 height 581
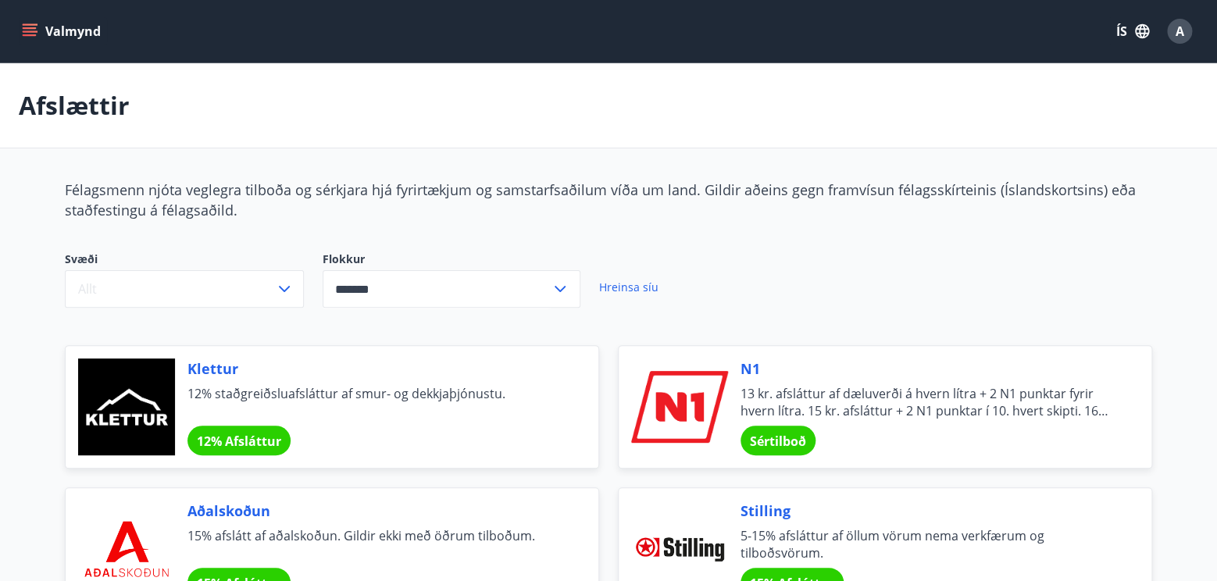
click at [34, 30] on icon "menu" at bounding box center [30, 31] width 16 height 16
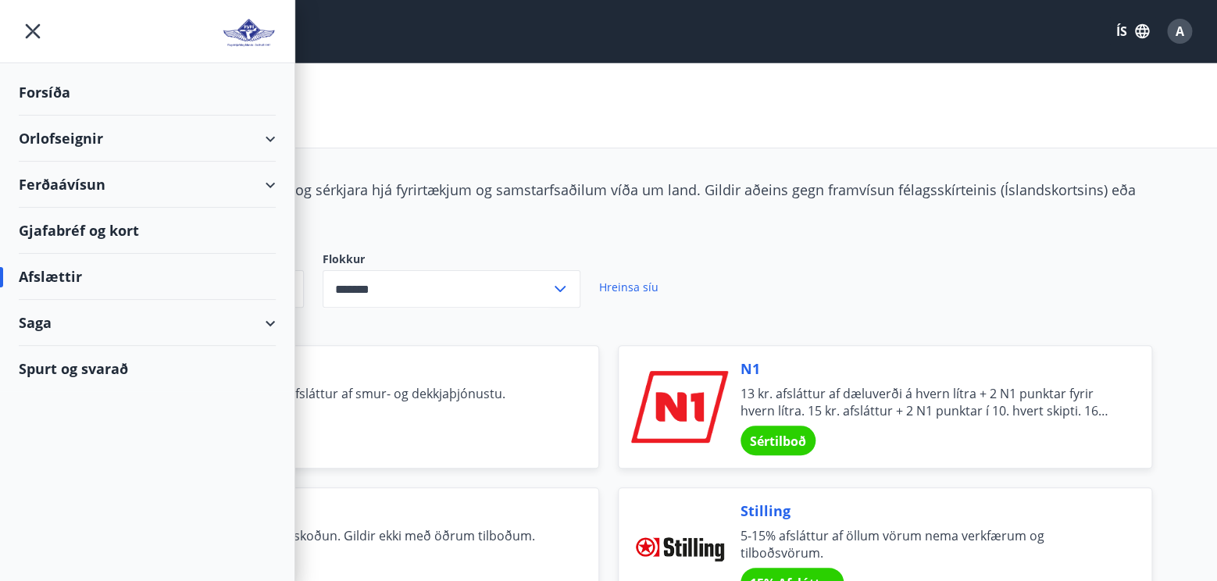
click at [64, 323] on div "Saga" at bounding box center [147, 323] width 257 height 46
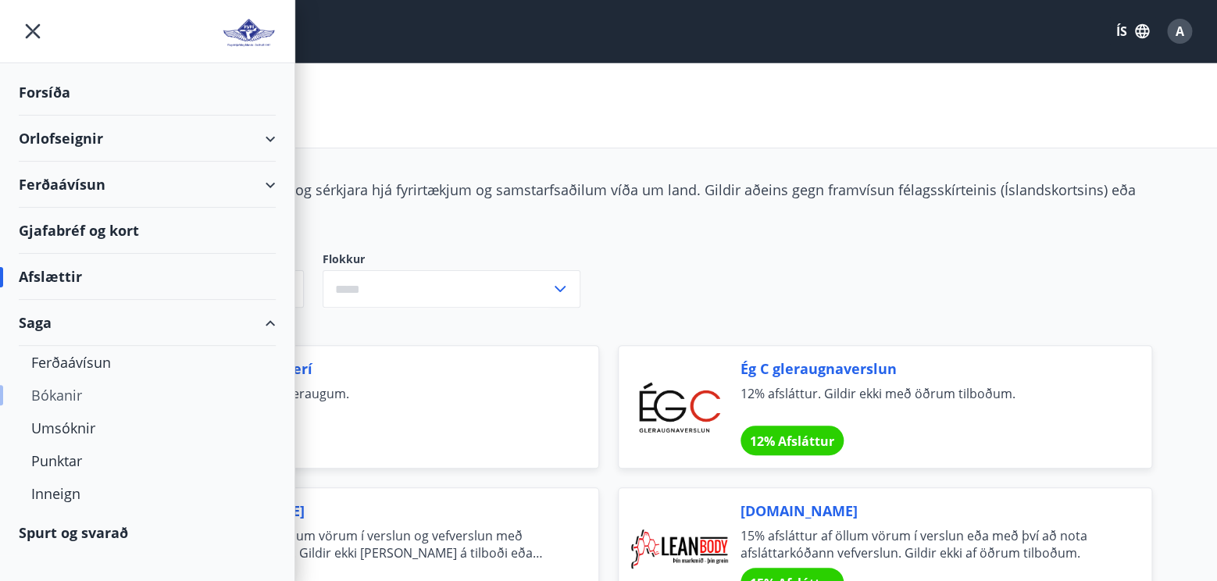
click at [78, 386] on div "Bókanir" at bounding box center [147, 395] width 232 height 33
